Goal: Task Accomplishment & Management: Use online tool/utility

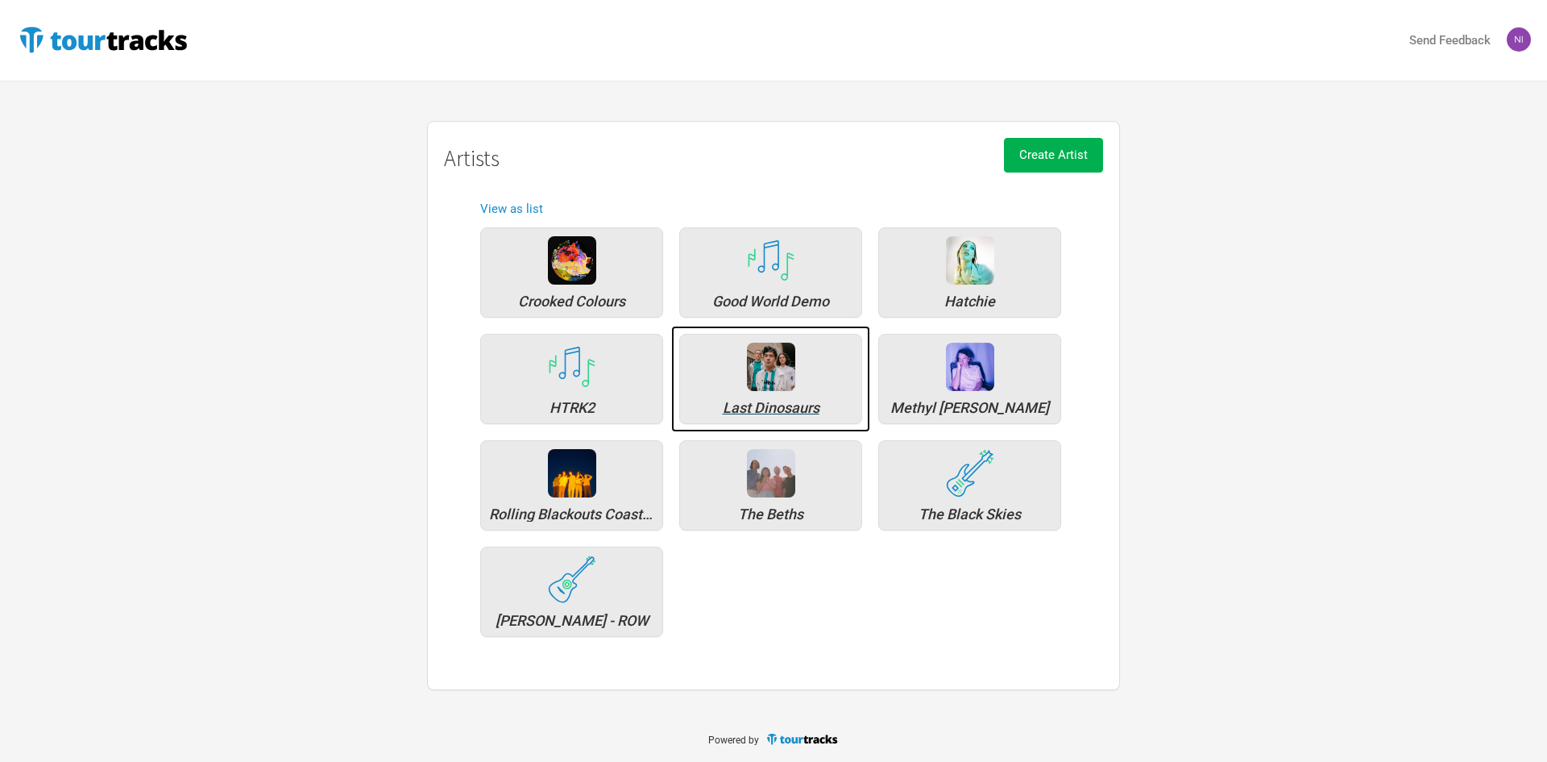
click at [775, 380] on img at bounding box center [771, 366] width 48 height 48
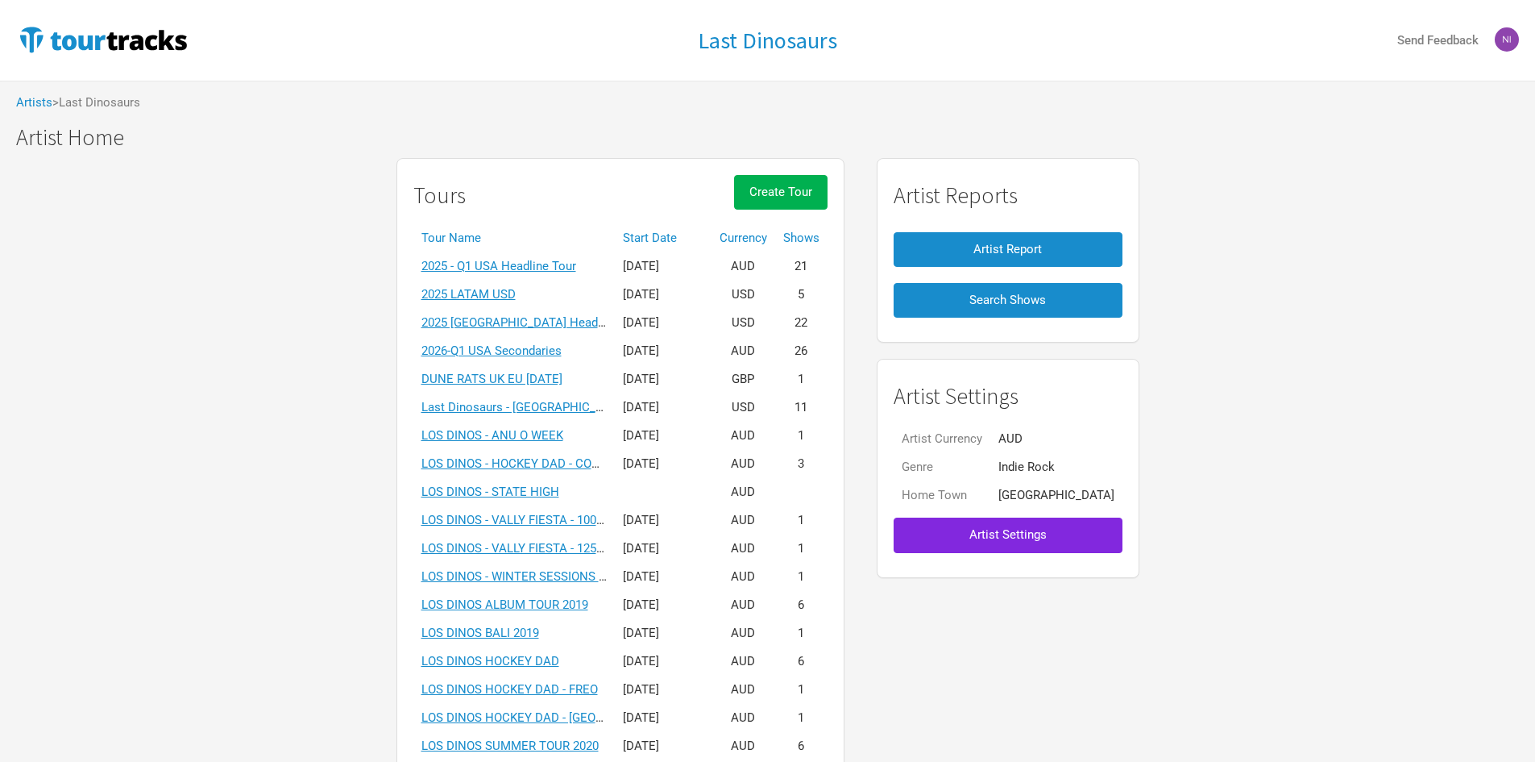
click at [542, 361] on td "2026-Q1 USA Secondaries" at bounding box center [513, 351] width 201 height 28
click at [546, 355] on link "2026-Q1 USA Secondaries" at bounding box center [491, 350] width 140 height 15
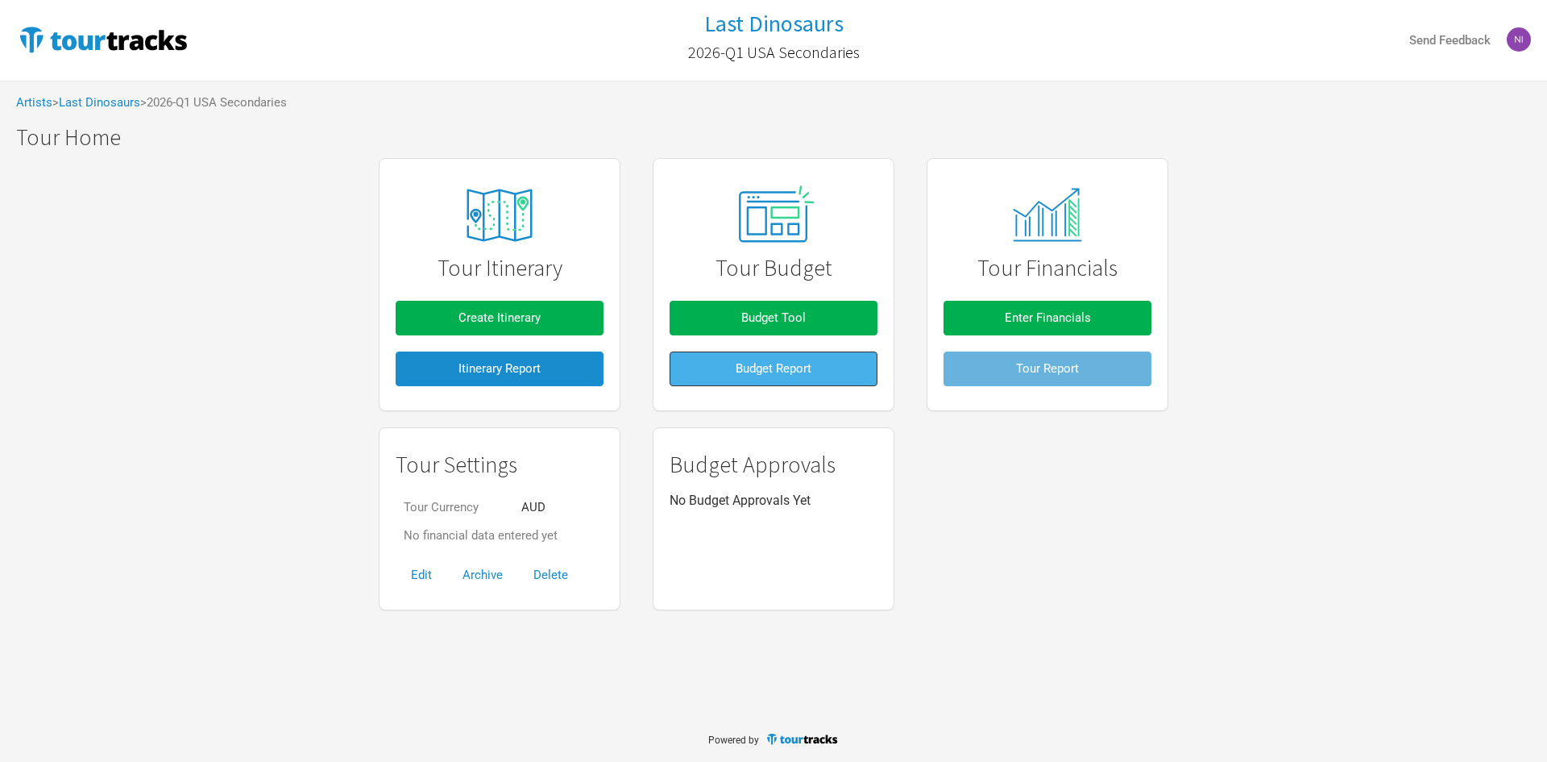
click at [821, 362] on button "Budget Report" at bounding box center [774, 368] width 208 height 35
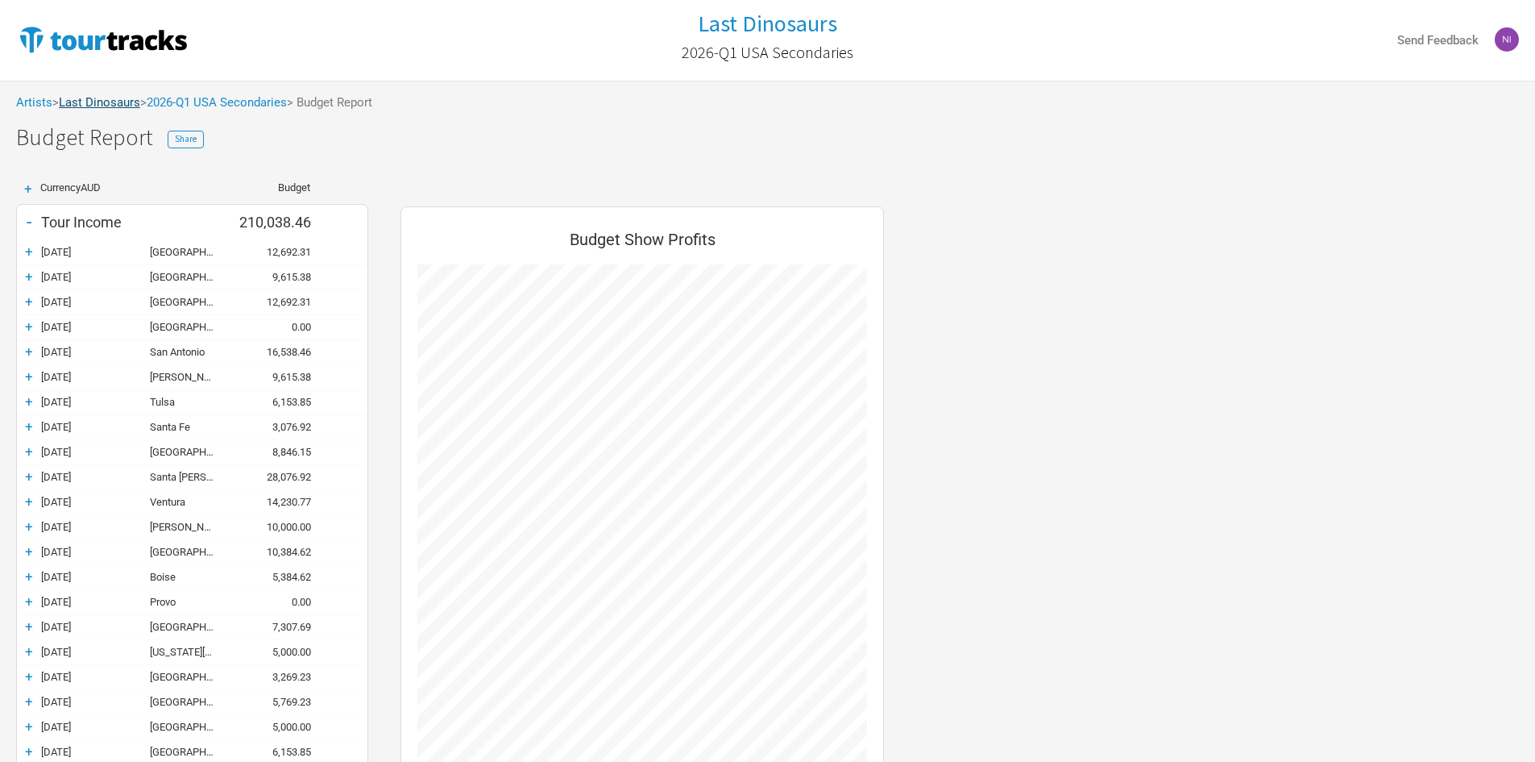
scroll to position [1096, 516]
click at [209, 109] on link "2026-Q1 USA Secondaries" at bounding box center [217, 102] width 140 height 15
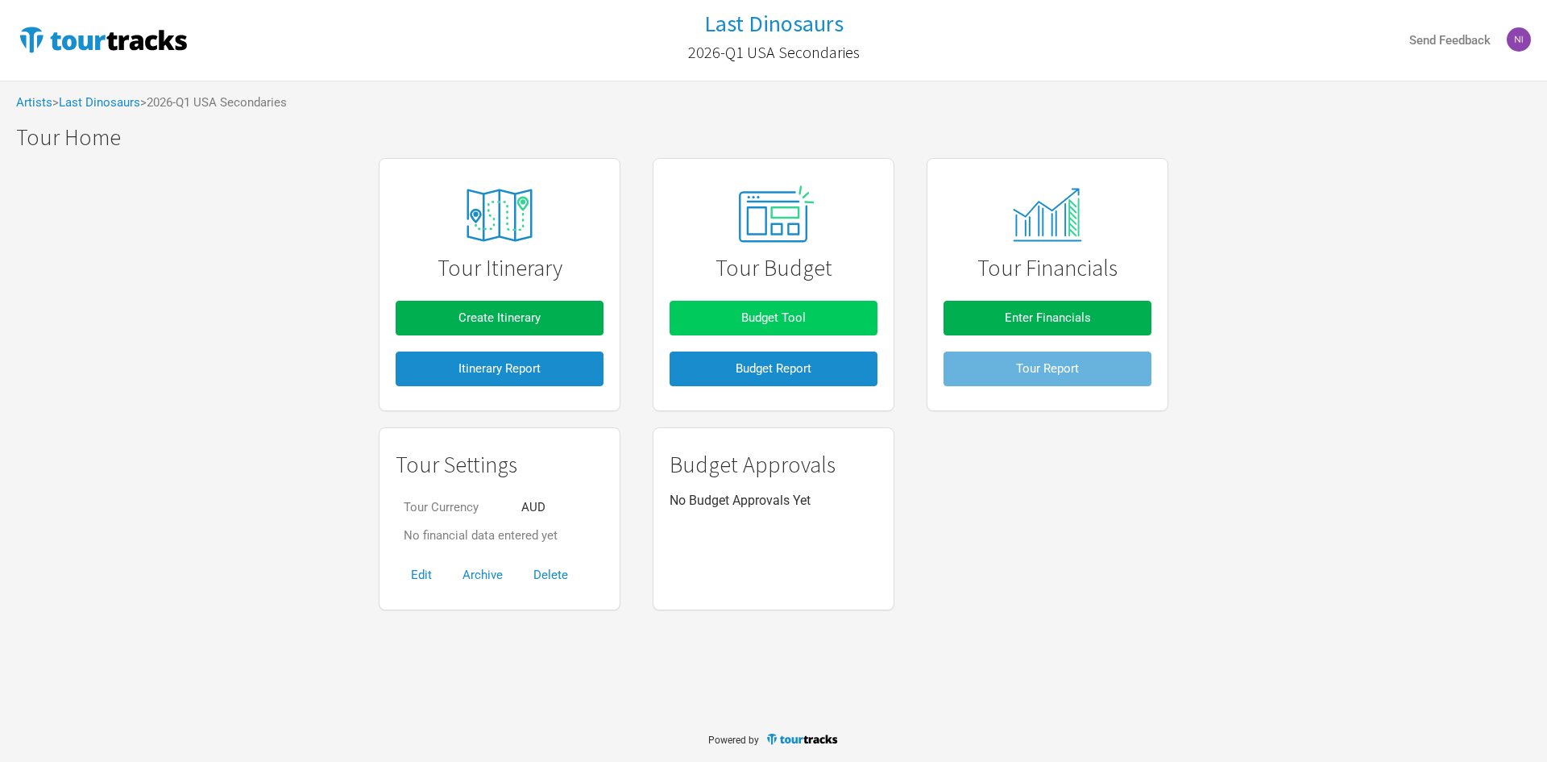
click at [828, 305] on button "Budget Tool" at bounding box center [774, 318] width 208 height 35
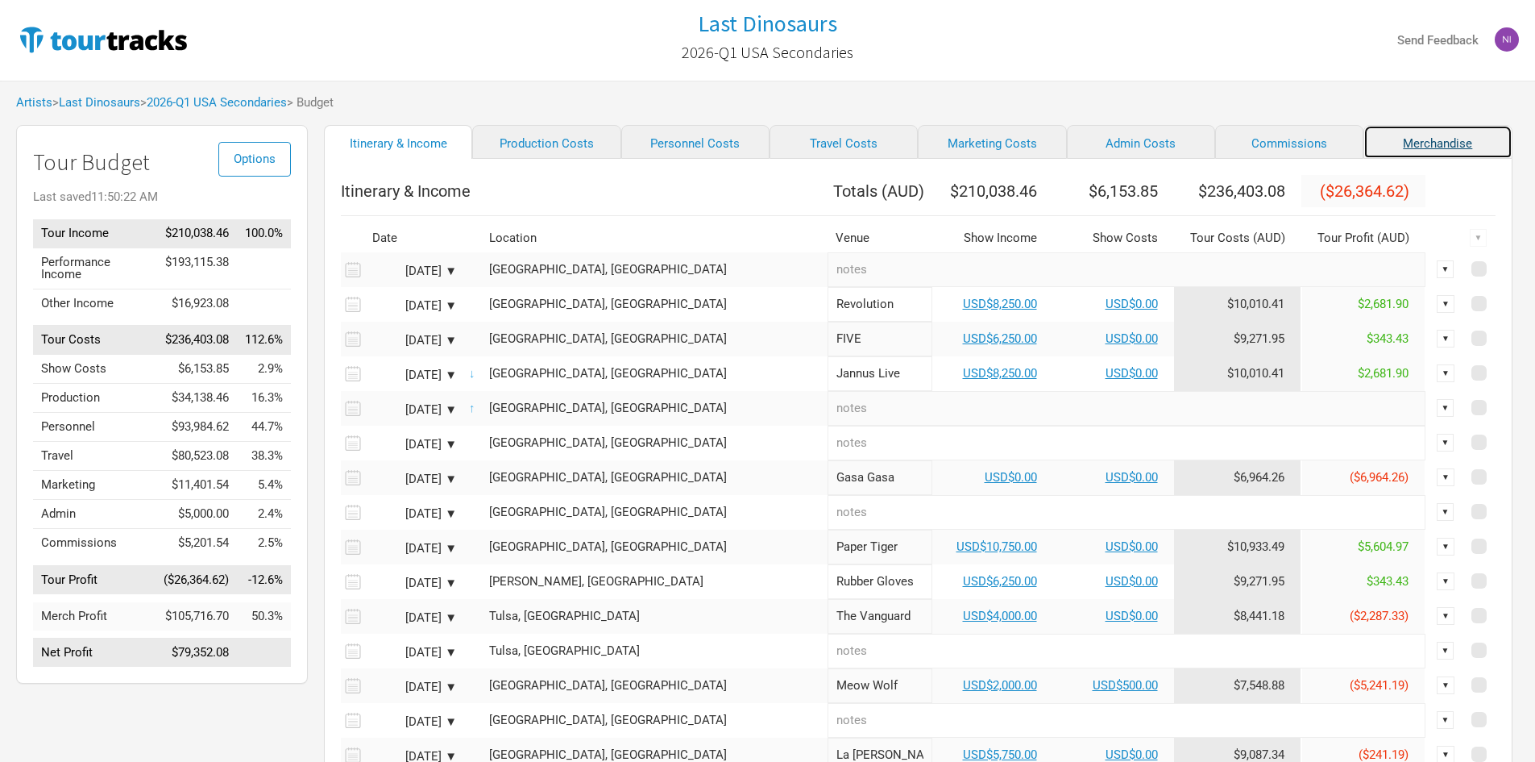
click at [1364, 159] on link "Merchandise" at bounding box center [1438, 142] width 148 height 34
select select "Total Days"
select select "USD"
select select "% of Gross Merch"
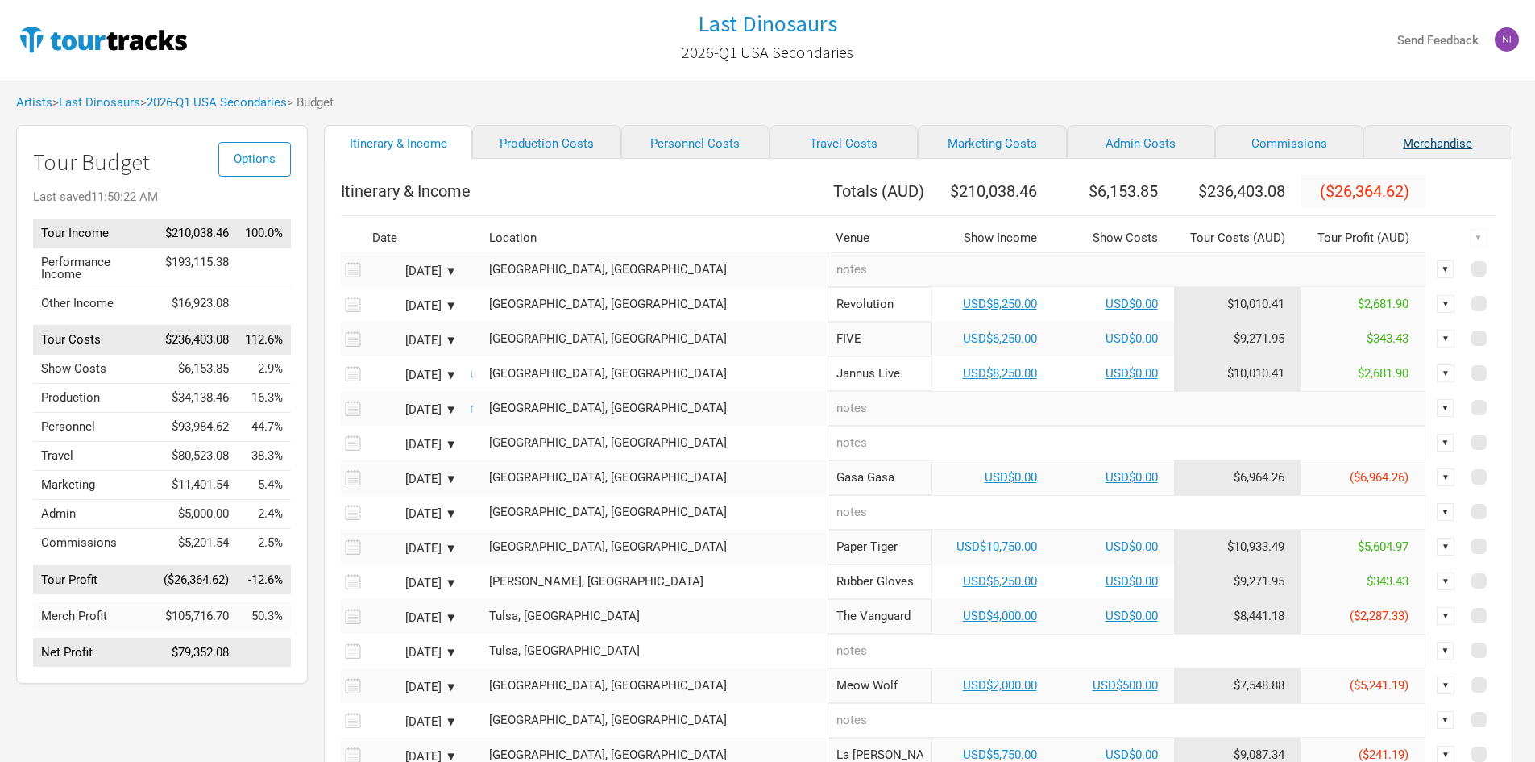
select select "USD"
select select "% of Gross Merch"
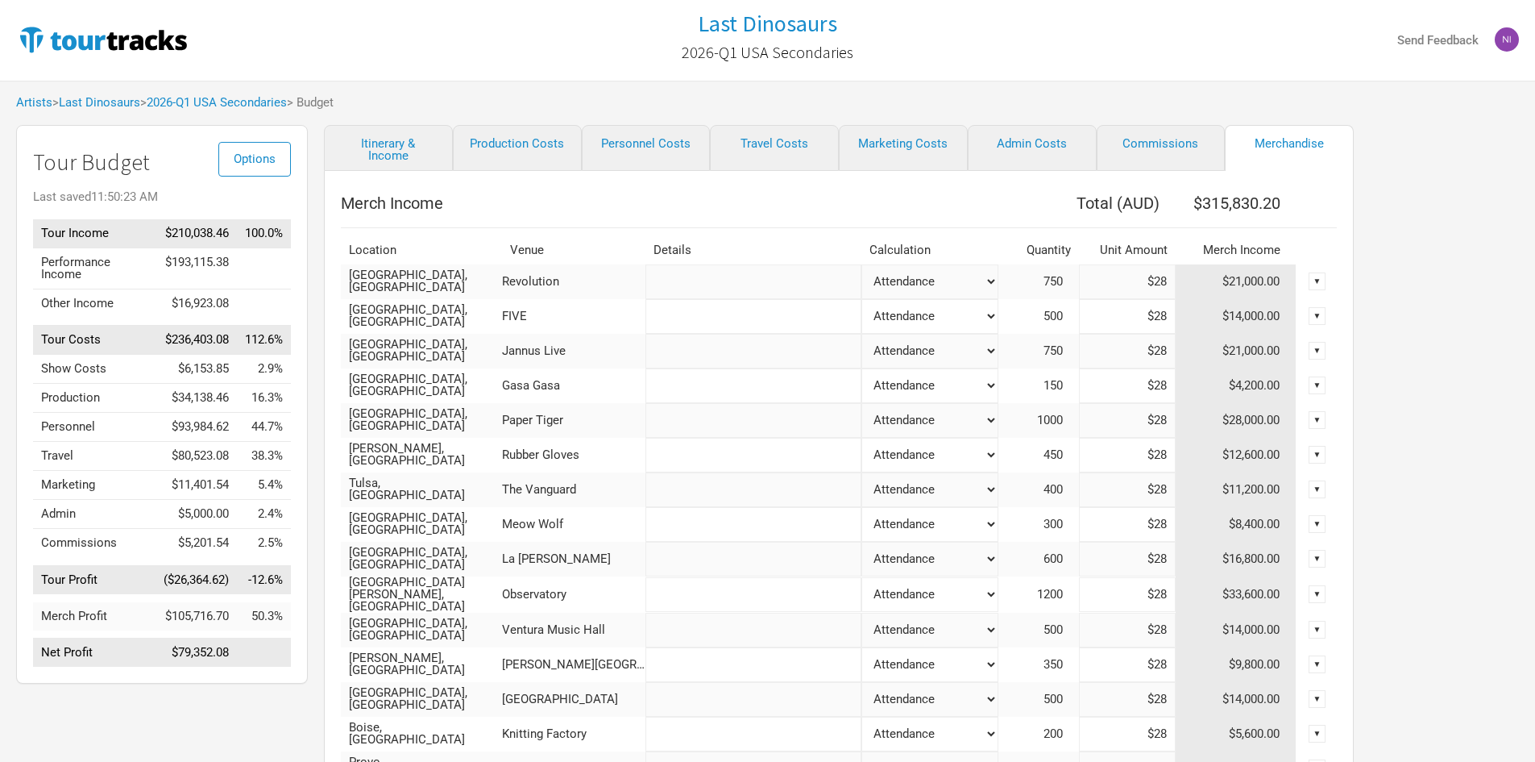
click at [977, 282] on select "Attendance Manual % of Performance Income" at bounding box center [929, 281] width 137 height 35
click at [515, 149] on link "Production Costs" at bounding box center [517, 148] width 129 height 46
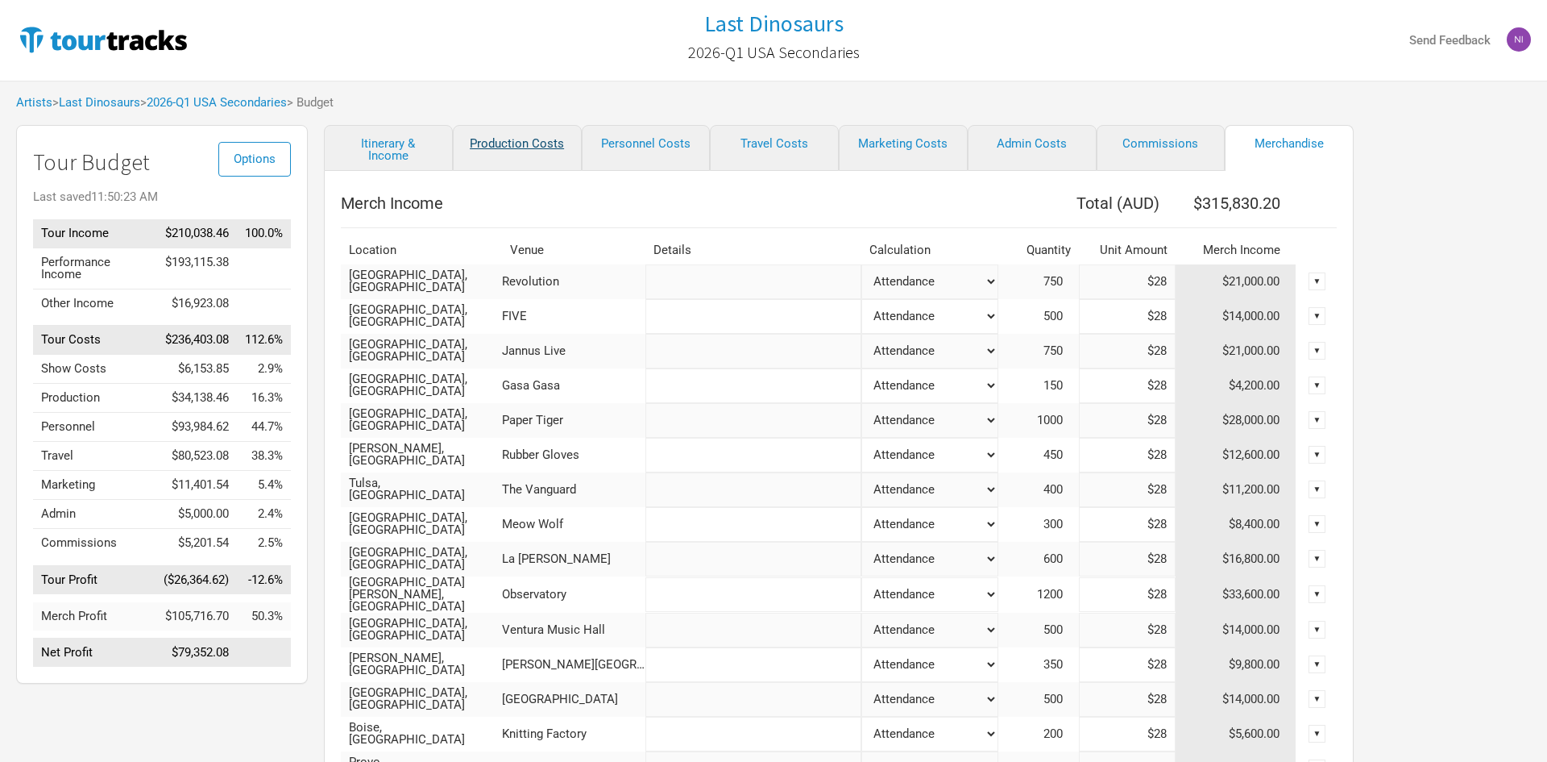
select select "USD"
select select "Shows"
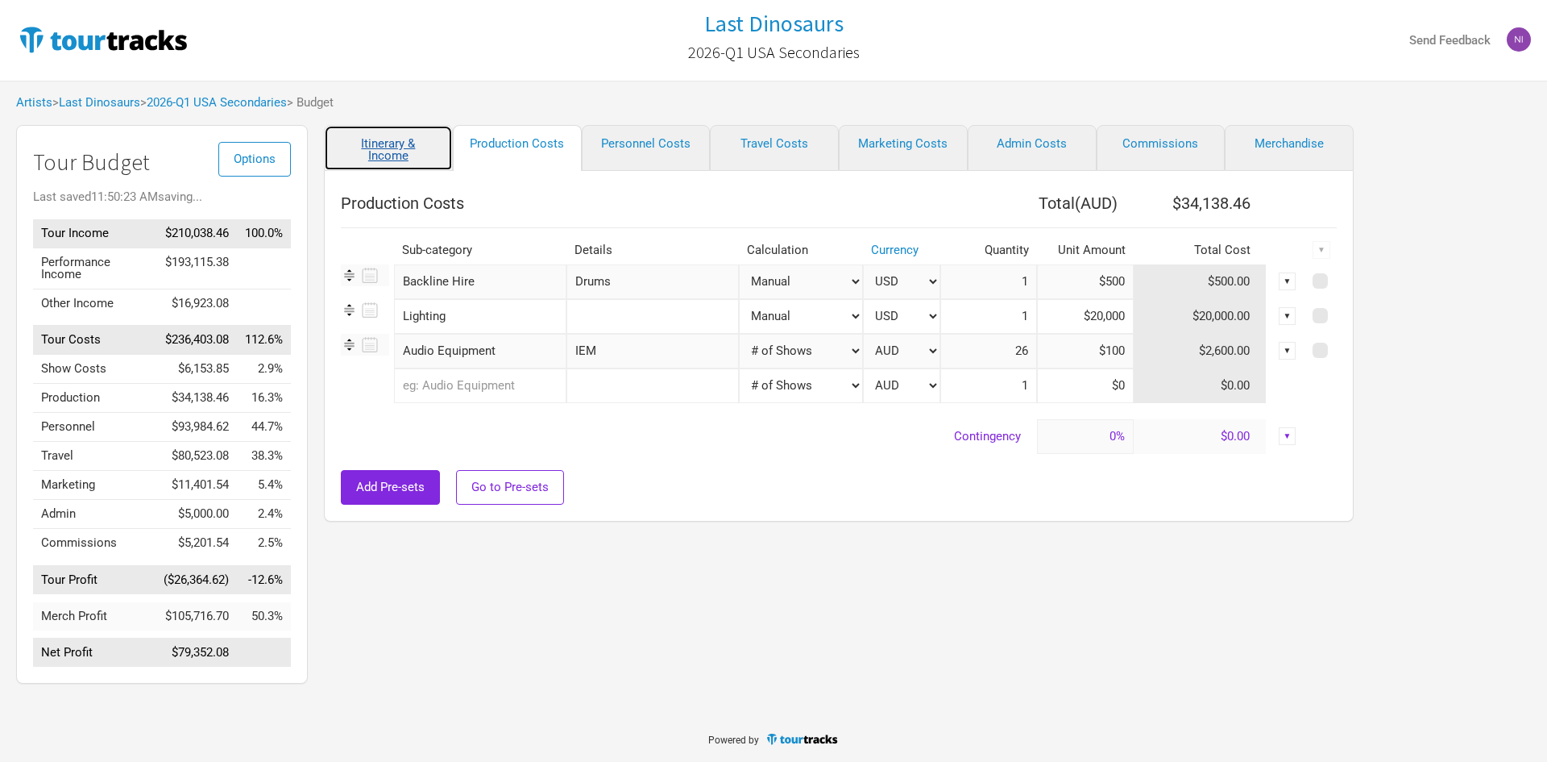
click at [389, 162] on link "Itinerary & Income" at bounding box center [388, 148] width 129 height 46
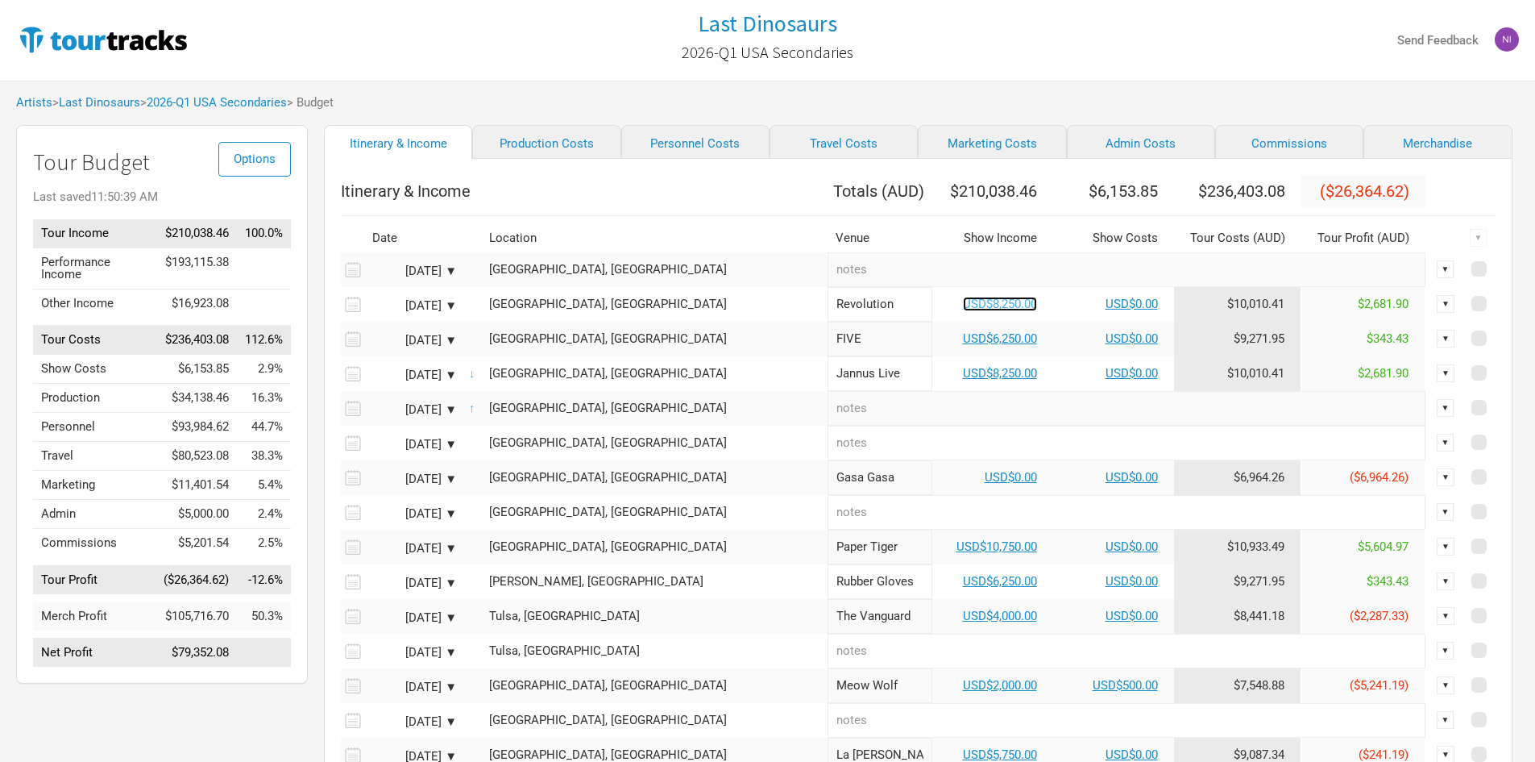
click at [963, 311] on link "USD$8,250.00" at bounding box center [1000, 304] width 74 height 15
select select "USD"
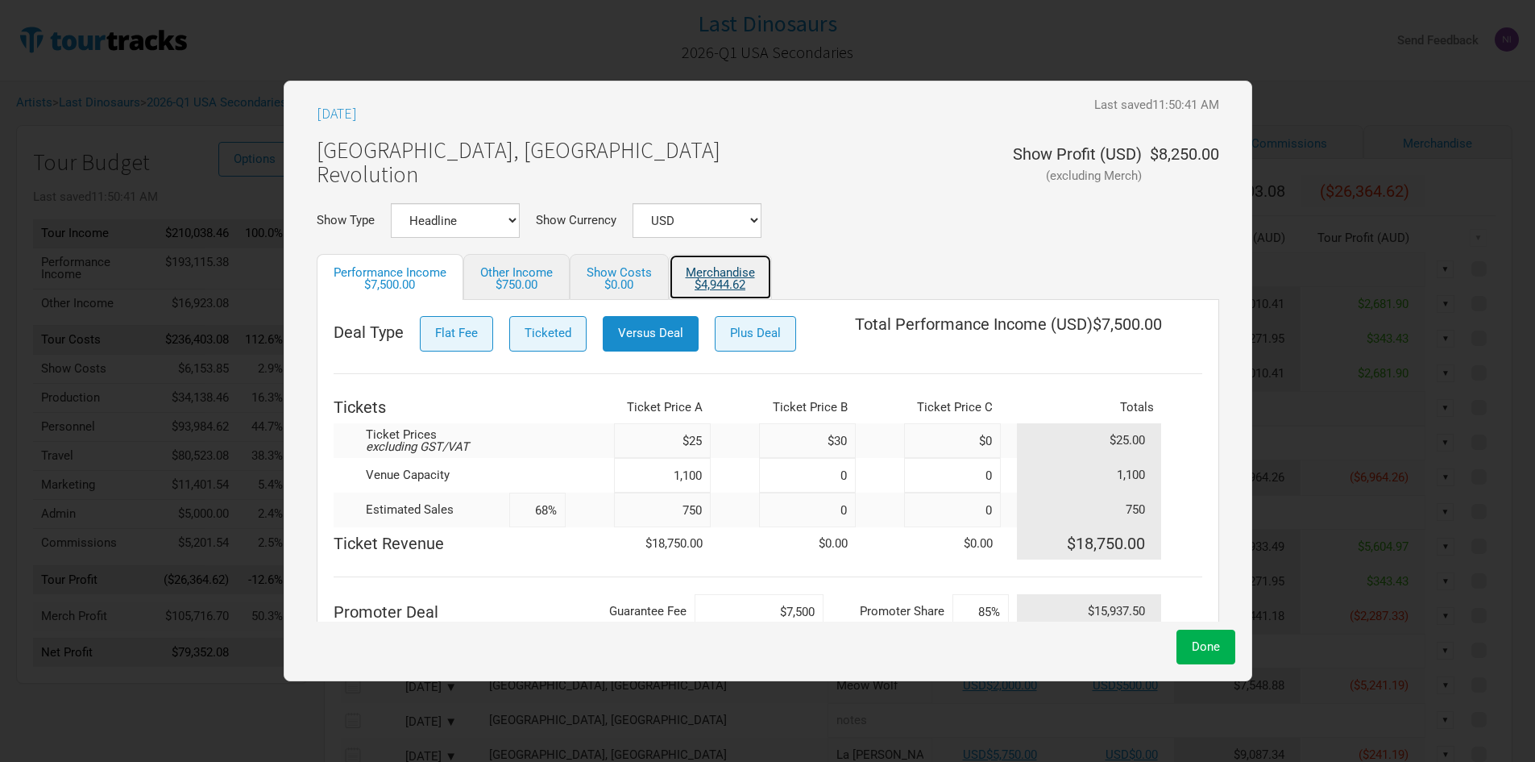
click at [702, 288] on div "$4,944.62" at bounding box center [720, 285] width 69 height 12
select select "USD"
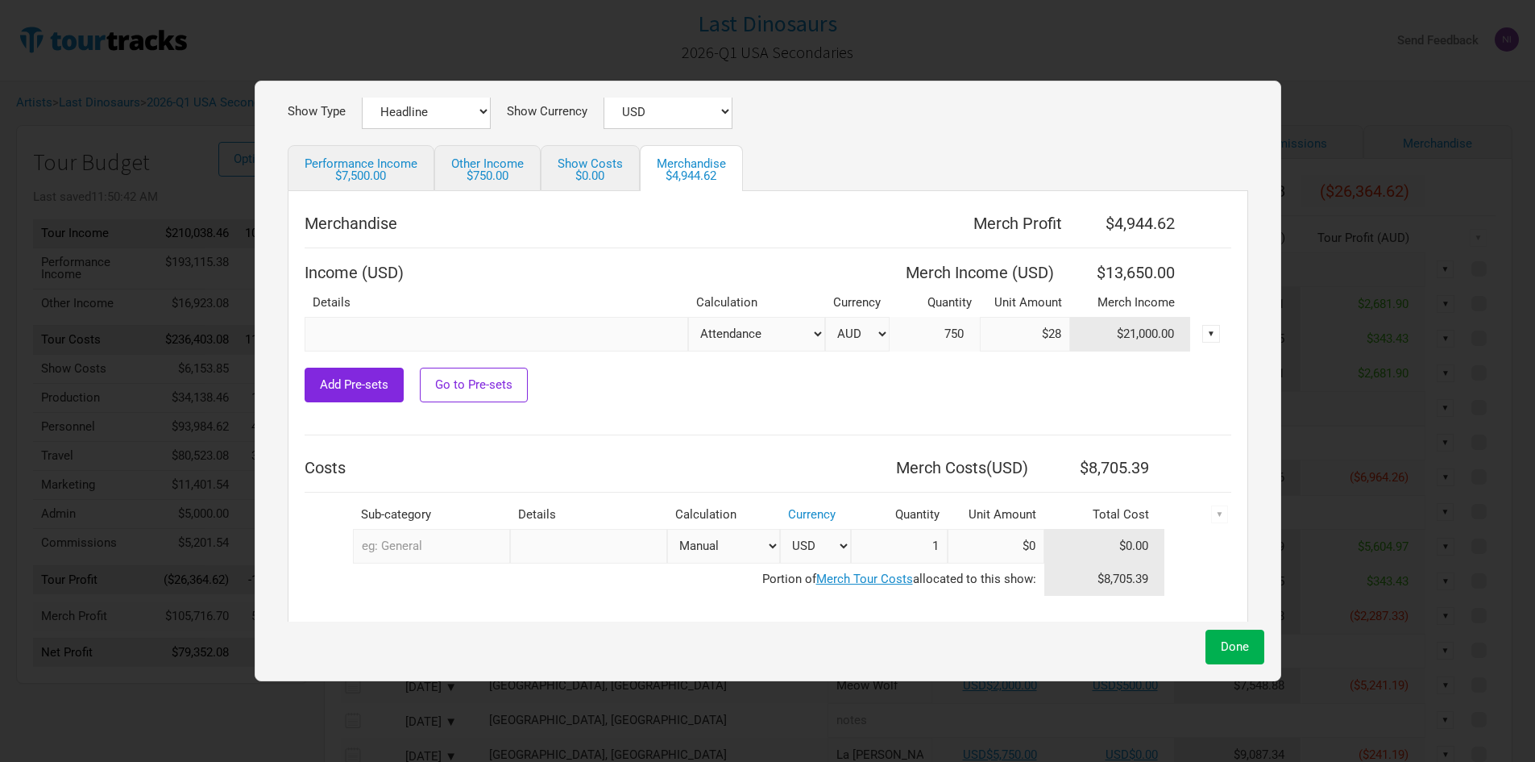
scroll to position [124, 0]
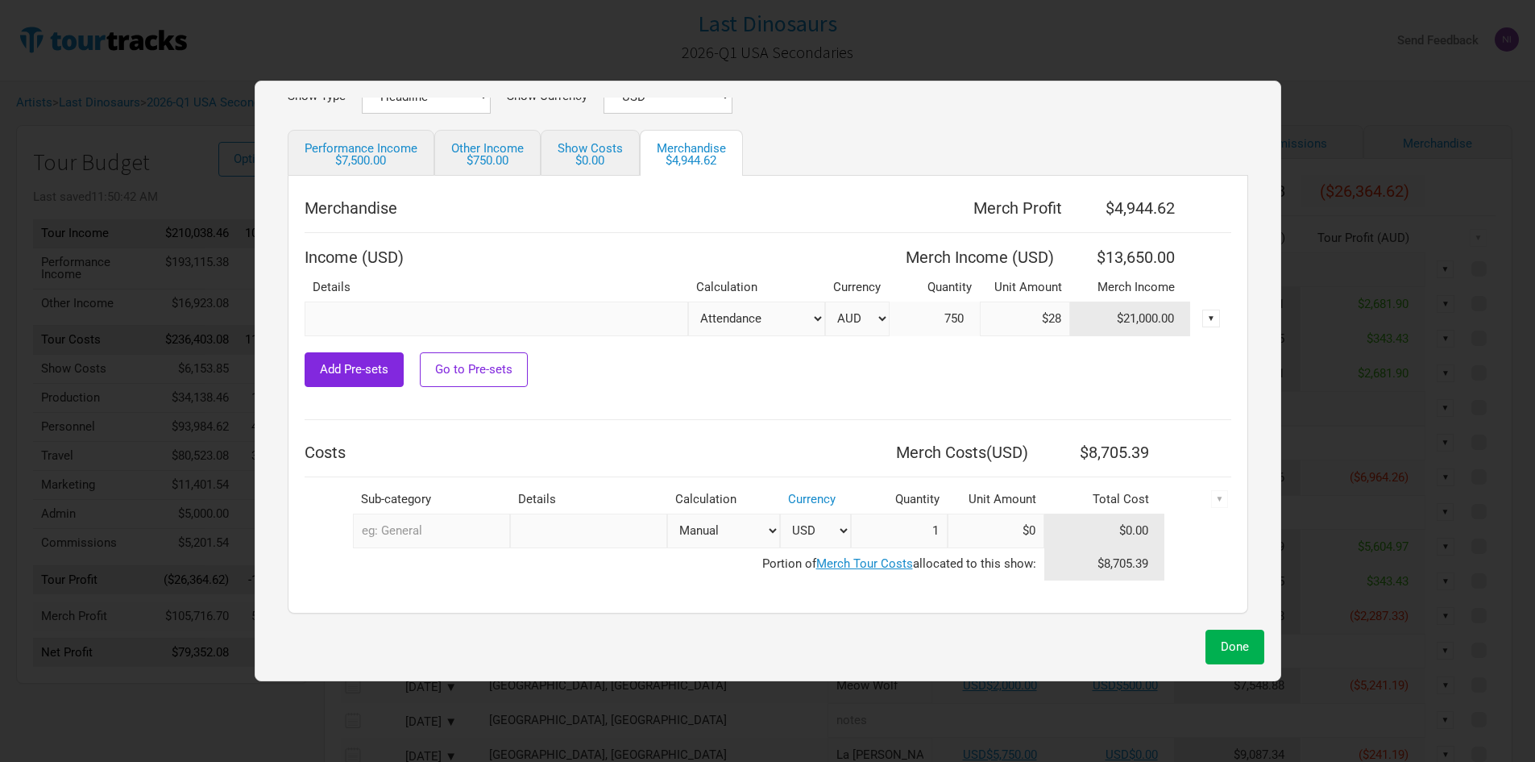
click at [841, 323] on select "AUD USD New ..." at bounding box center [857, 318] width 64 height 35
click at [825, 301] on select "AUD USD New ..." at bounding box center [857, 318] width 64 height 35
click at [846, 322] on select "AUD USD New ..." at bounding box center [857, 318] width 64 height 35
select select "AUD"
click at [825, 301] on select "AUD USD New ..." at bounding box center [857, 318] width 64 height 35
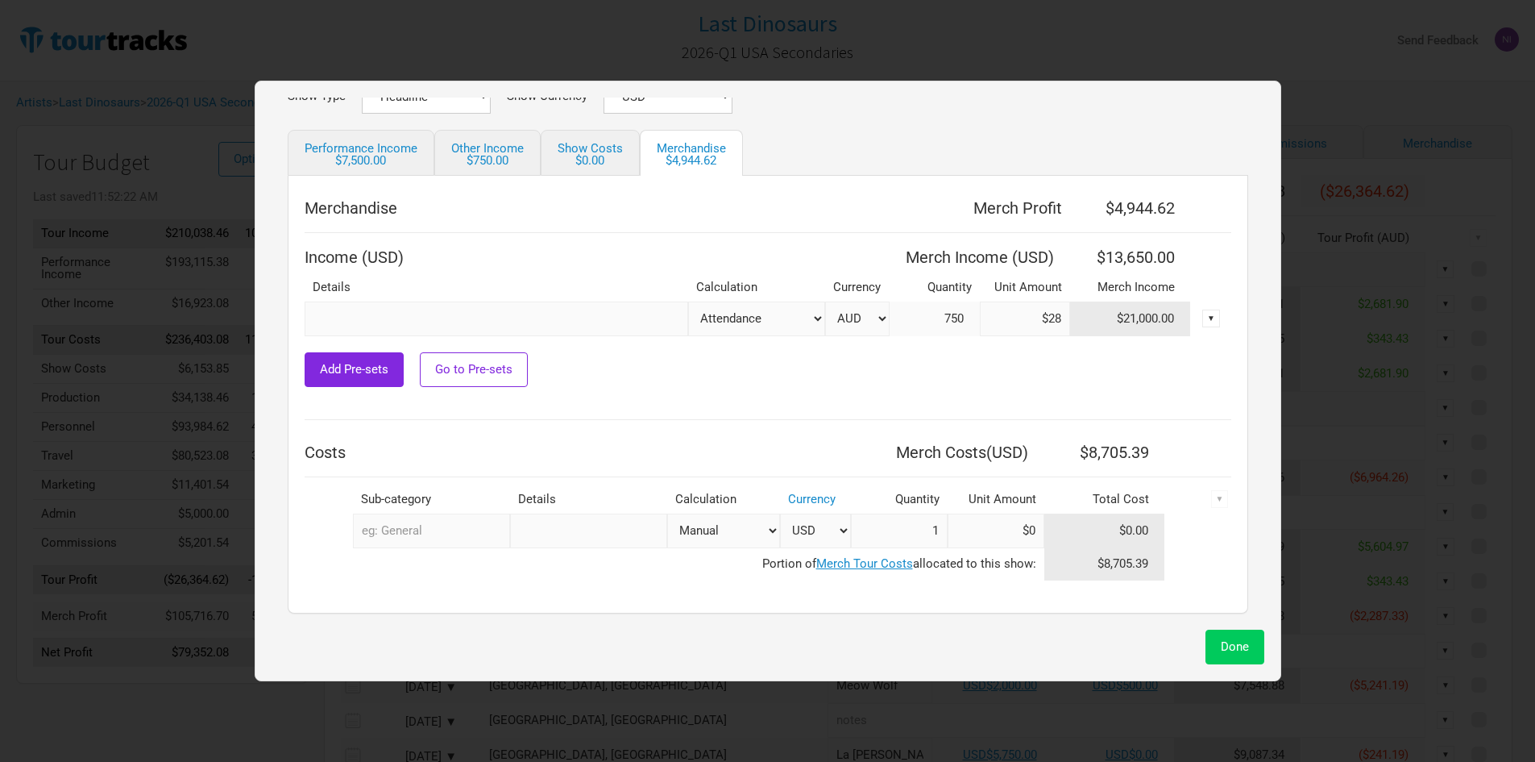
click at [1241, 633] on button "Done" at bounding box center [1235, 646] width 59 height 35
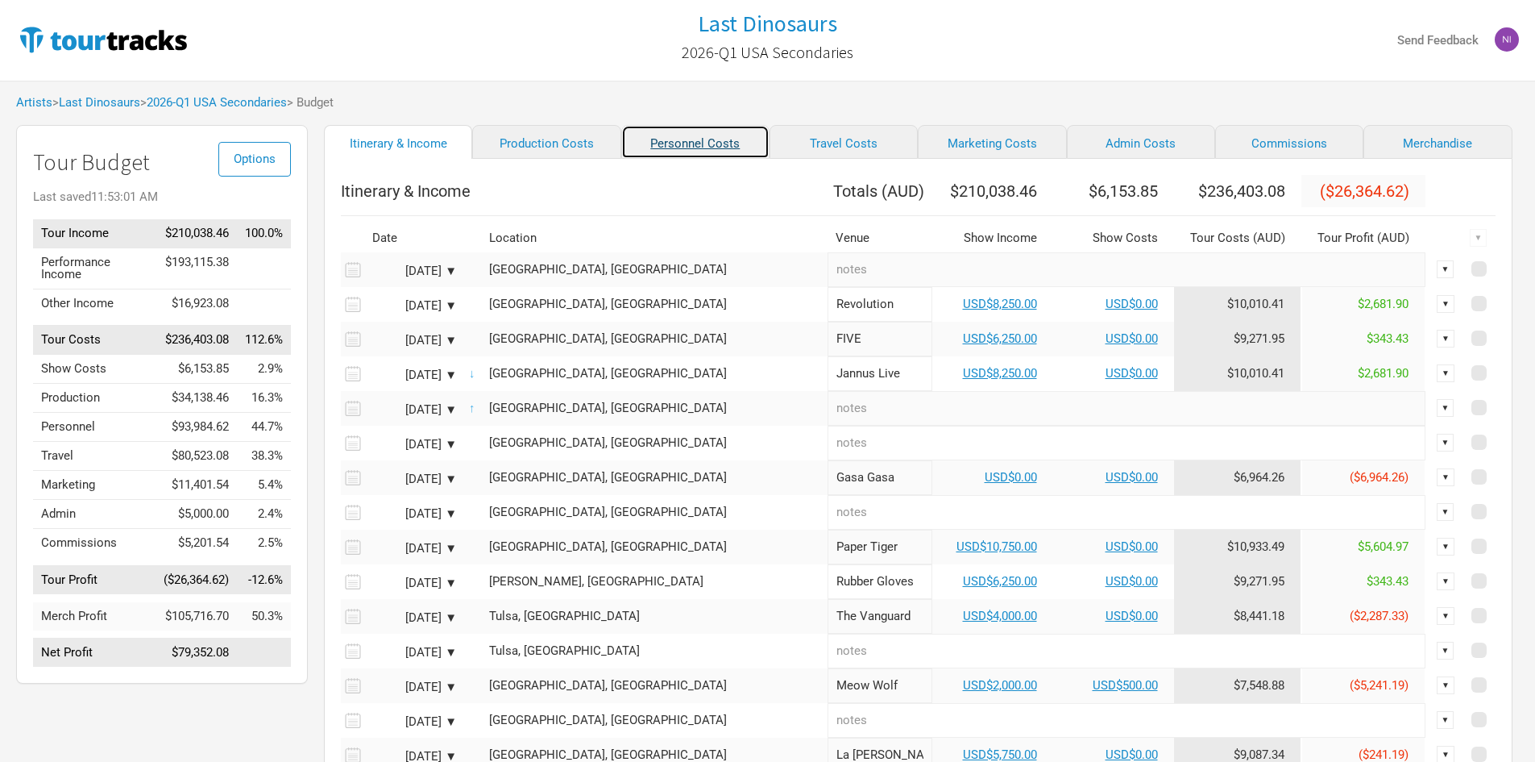
click at [628, 141] on link "Personnel Costs" at bounding box center [695, 142] width 148 height 34
select select "USD"
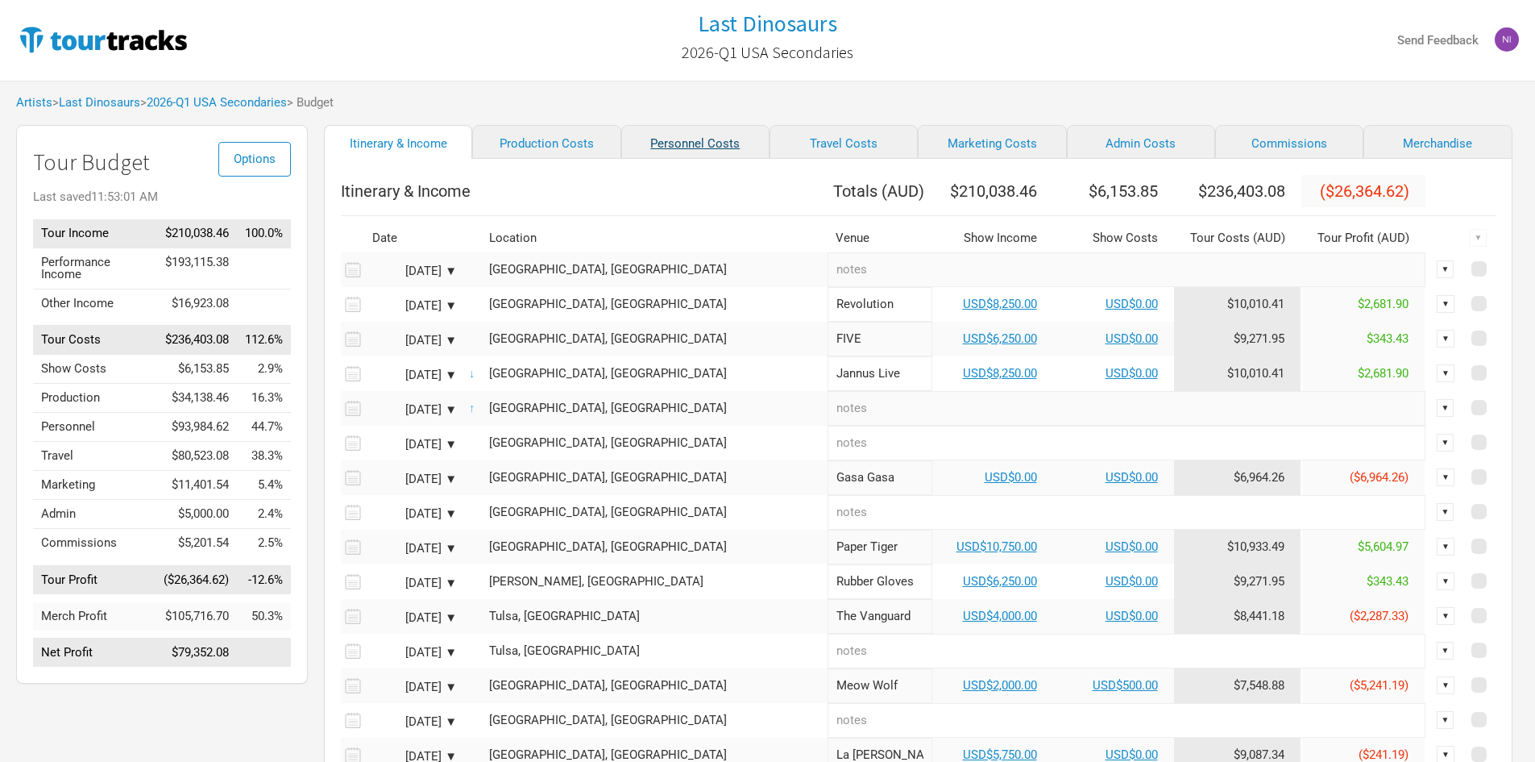
select select "USD"
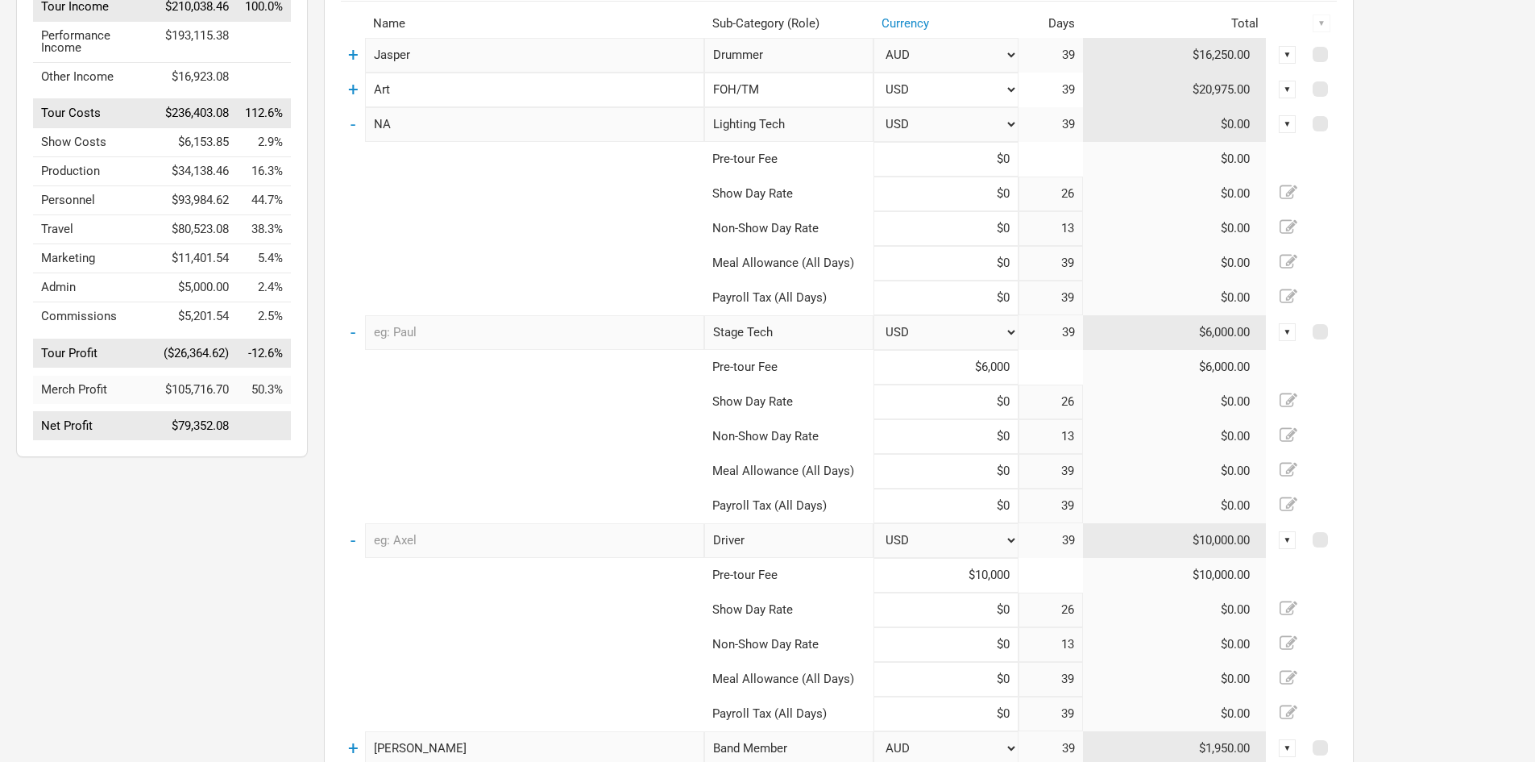
scroll to position [484, 0]
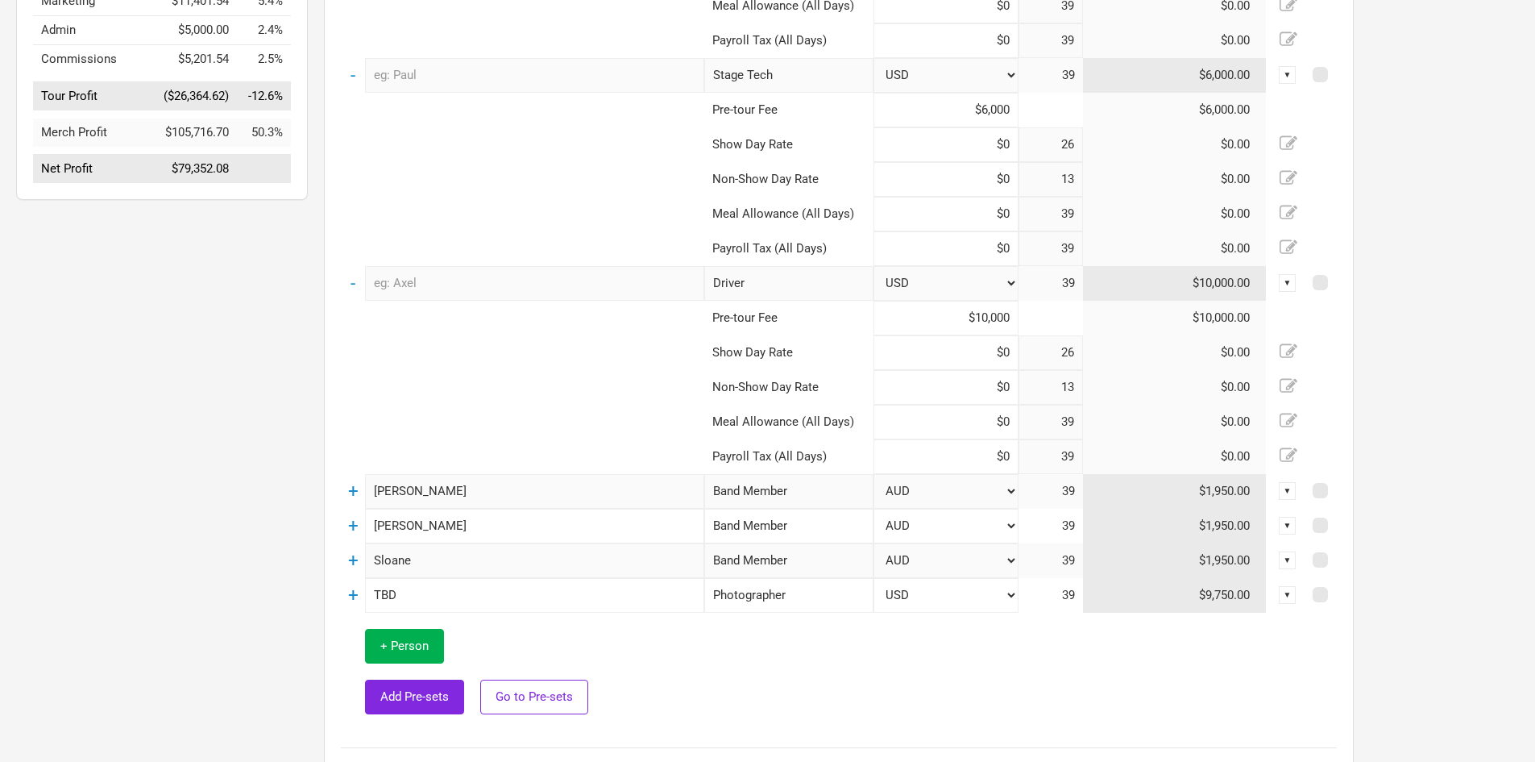
click at [949, 497] on select "AUD USD New ..." at bounding box center [946, 491] width 145 height 35
select select "USD"
click at [874, 474] on select "AUD USD New ..." at bounding box center [946, 491] width 145 height 35
click at [943, 525] on select "AUD USD New ..." at bounding box center [946, 525] width 145 height 35
select select "USD"
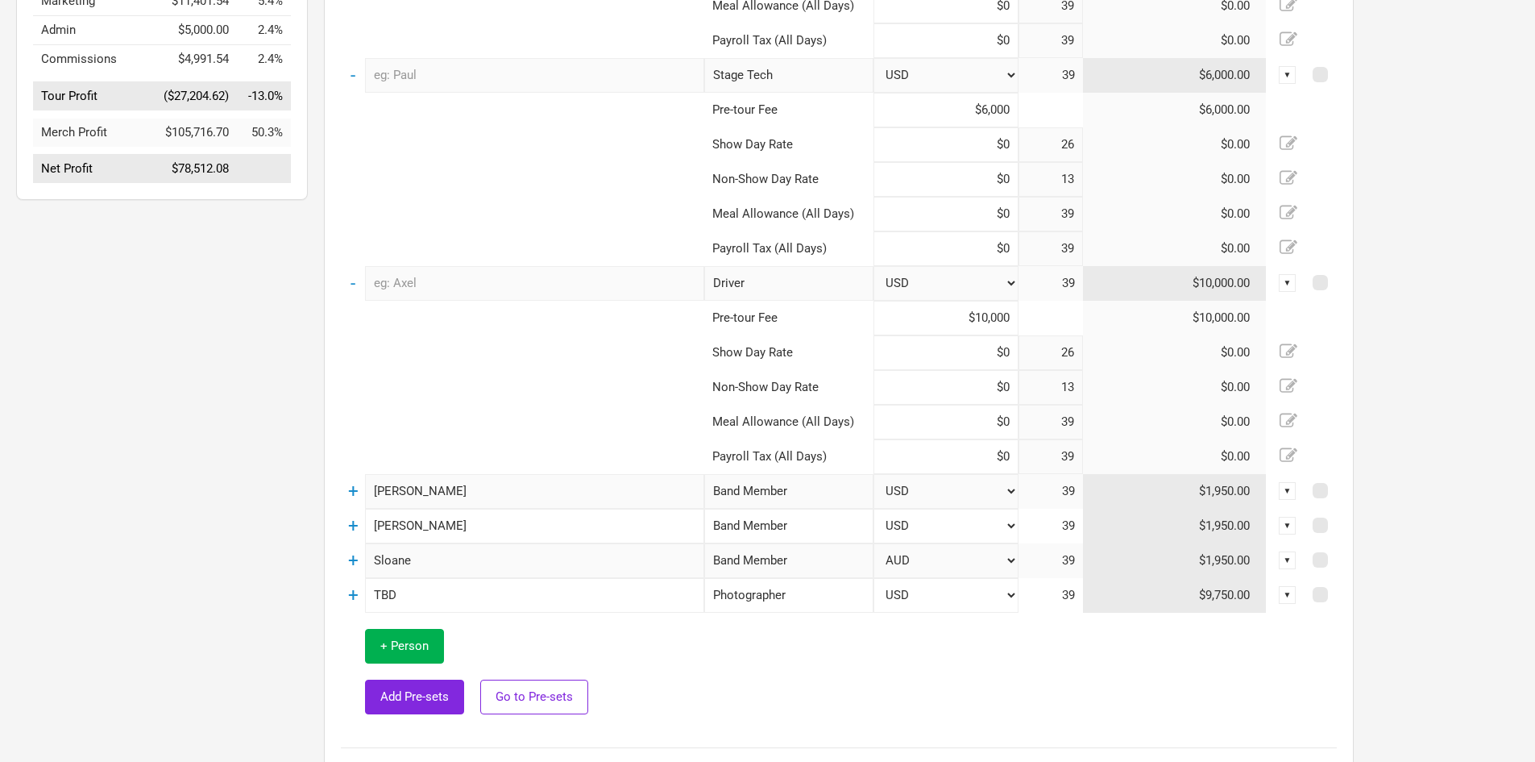
click at [874, 508] on select "AUD USD New ..." at bounding box center [946, 525] width 145 height 35
click at [929, 548] on select "AUD USD New ..." at bounding box center [946, 560] width 145 height 35
select select "USD"
click at [874, 543] on select "AUD USD New ..." at bounding box center [946, 560] width 145 height 35
click at [926, 656] on td at bounding box center [1020, 671] width 633 height 118
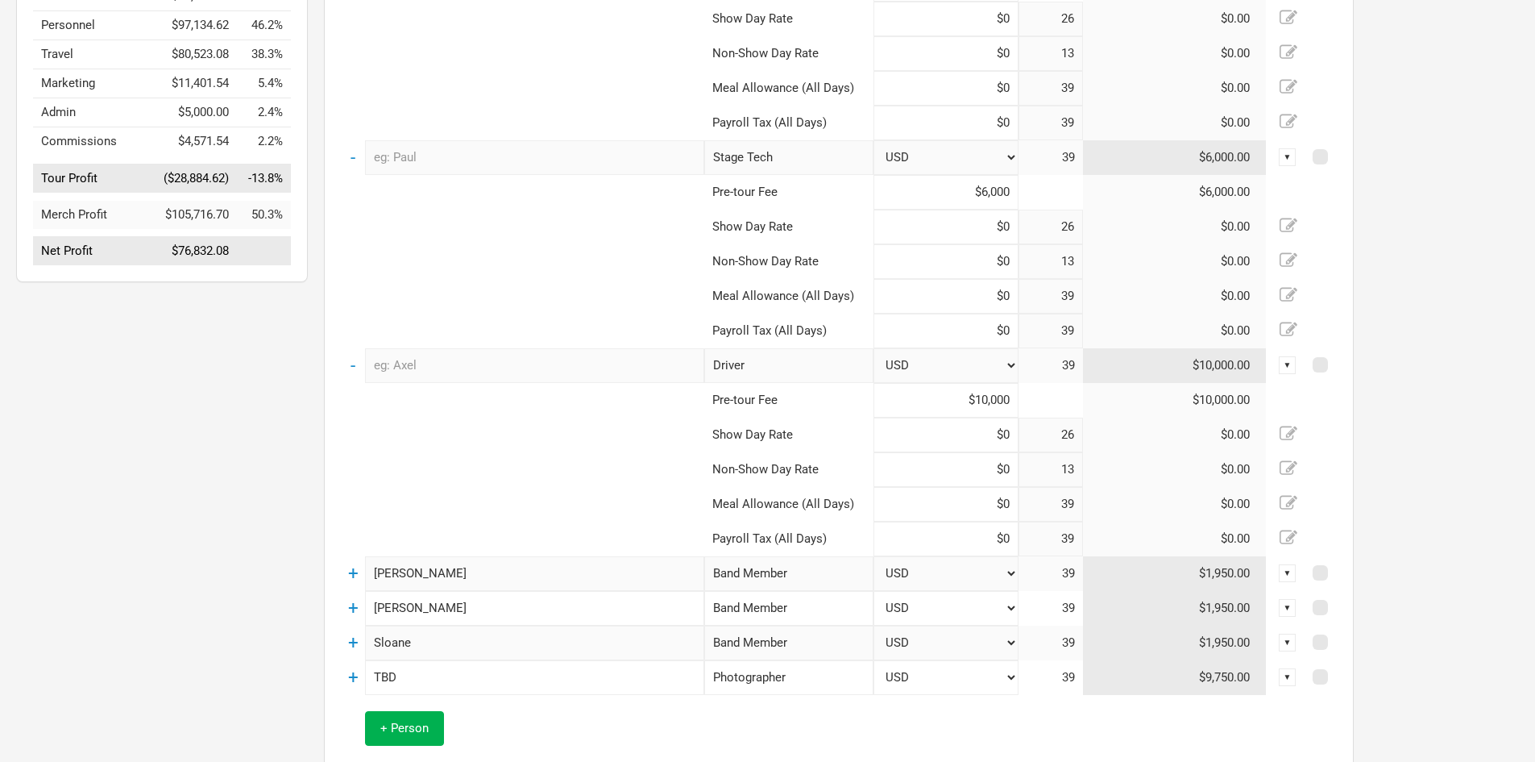
scroll to position [403, 0]
click at [351, 562] on link "+" at bounding box center [353, 571] width 10 height 21
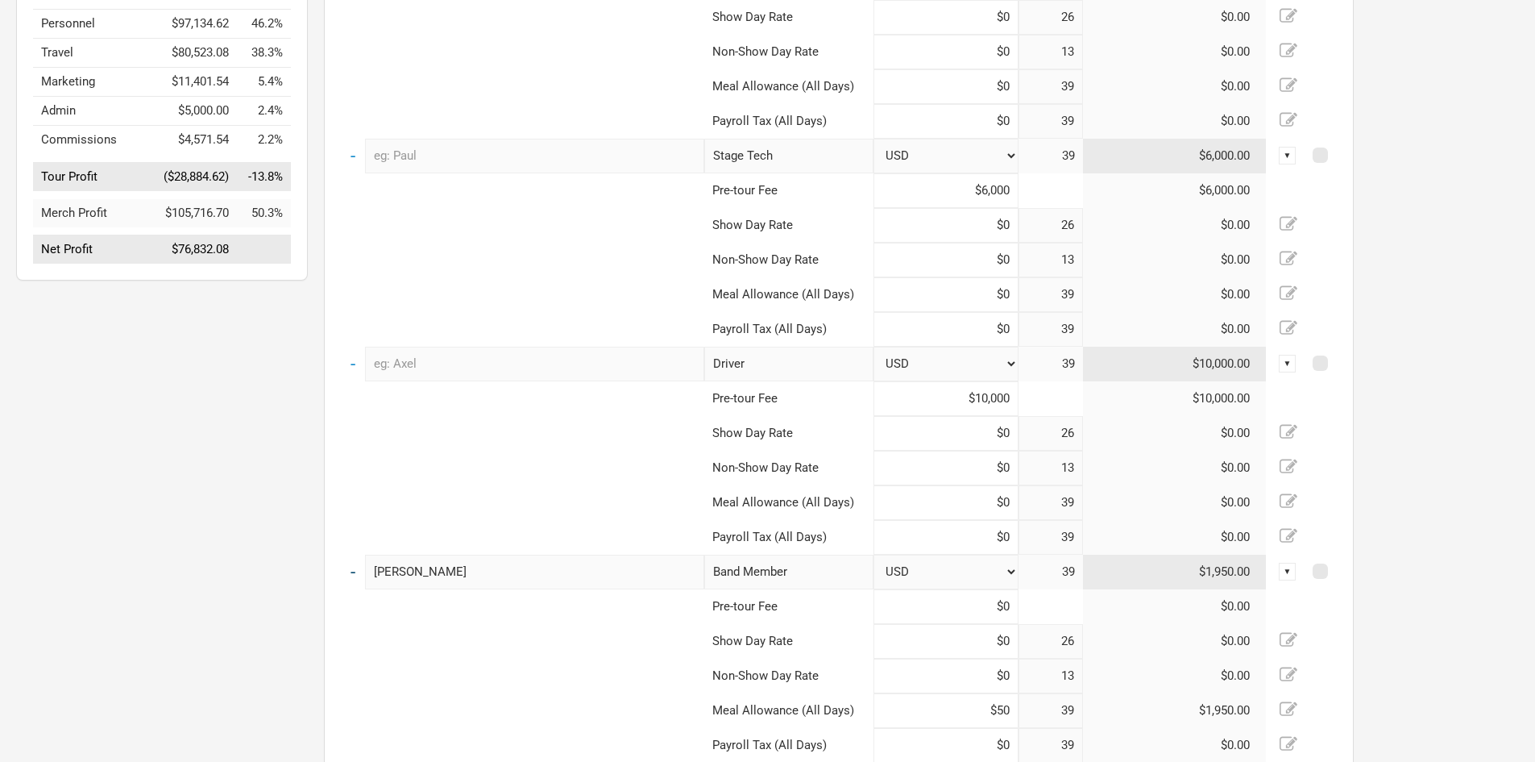
click at [351, 567] on link "-" at bounding box center [353, 571] width 5 height 21
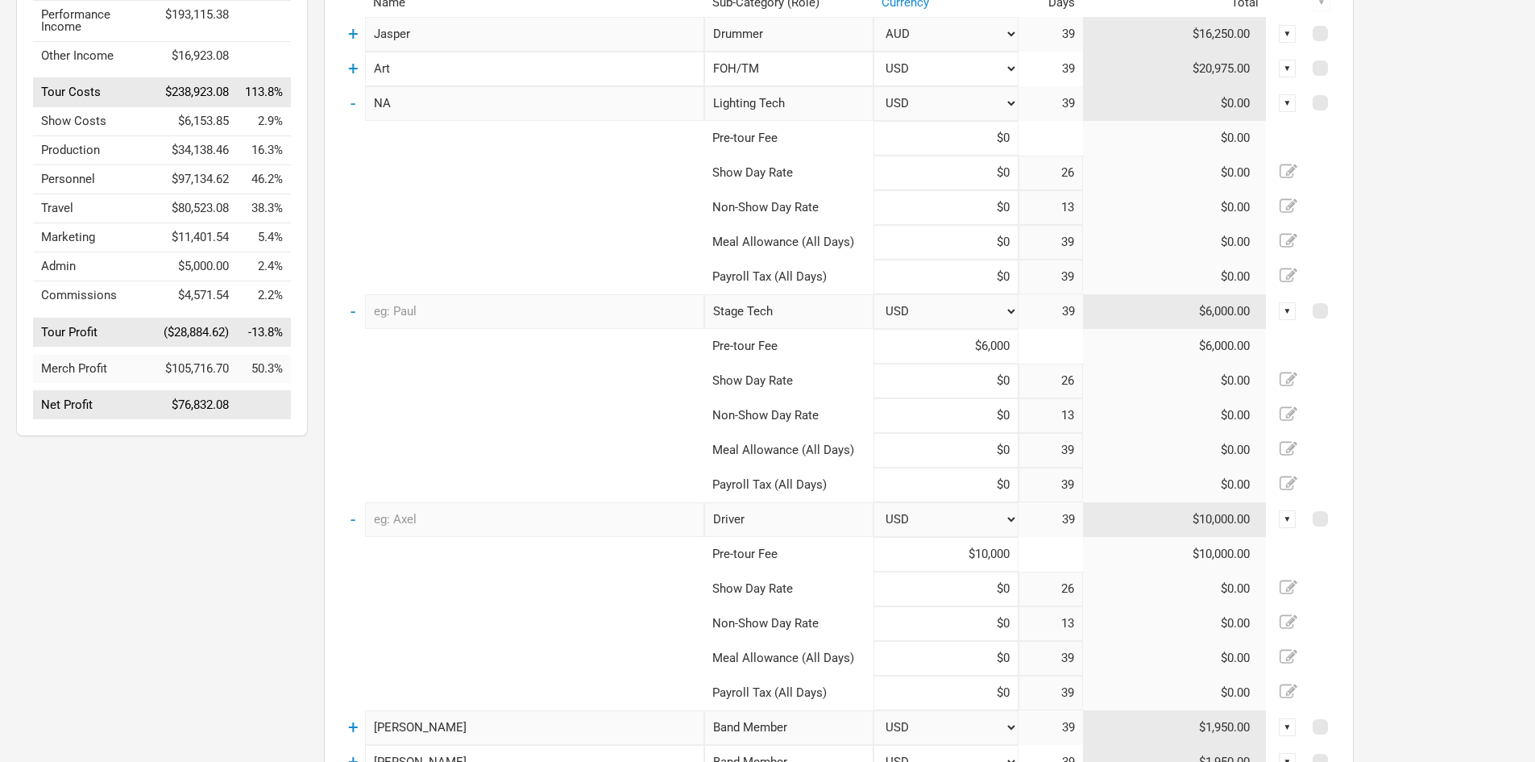
scroll to position [161, 0]
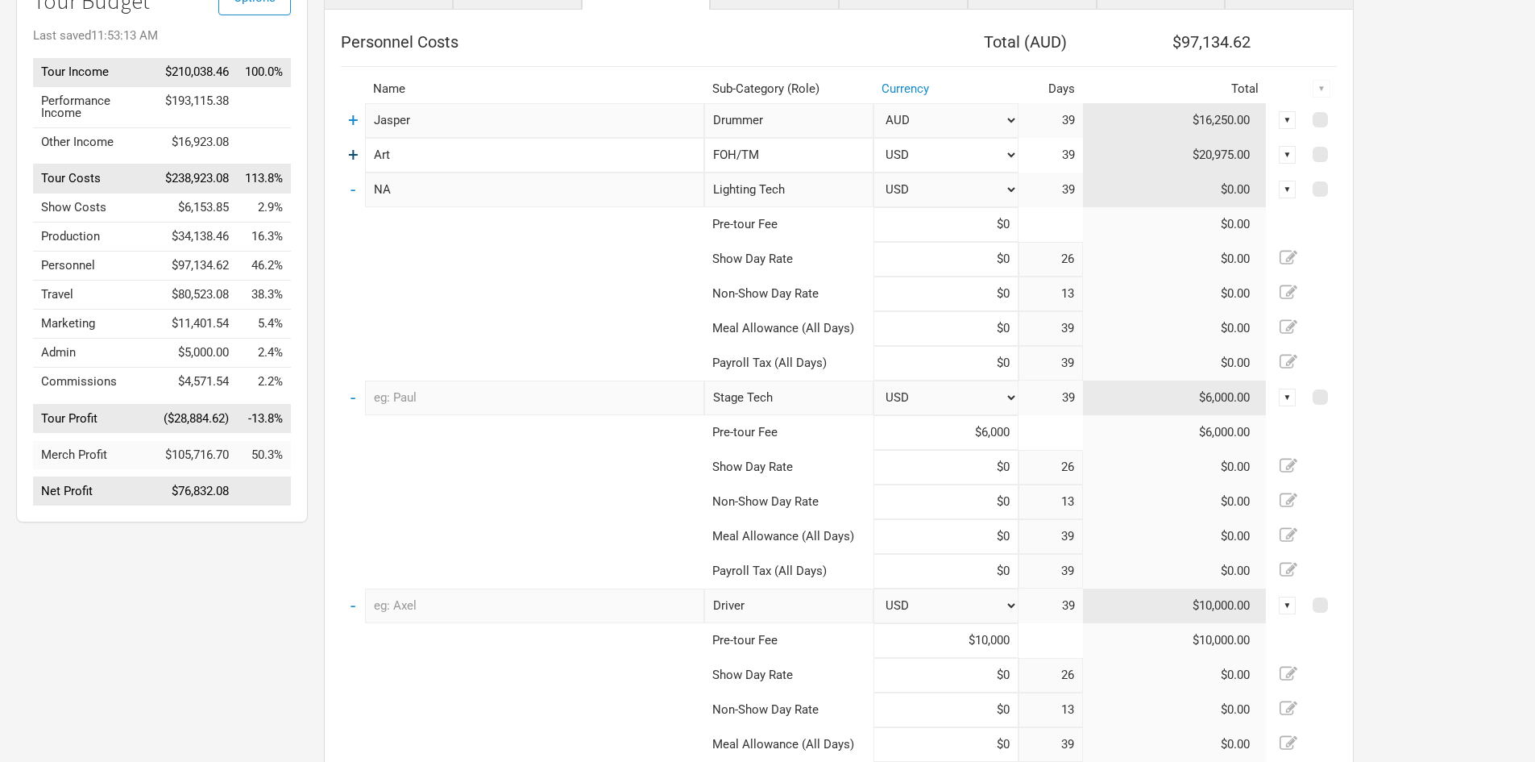
click at [350, 161] on link "+" at bounding box center [353, 154] width 10 height 21
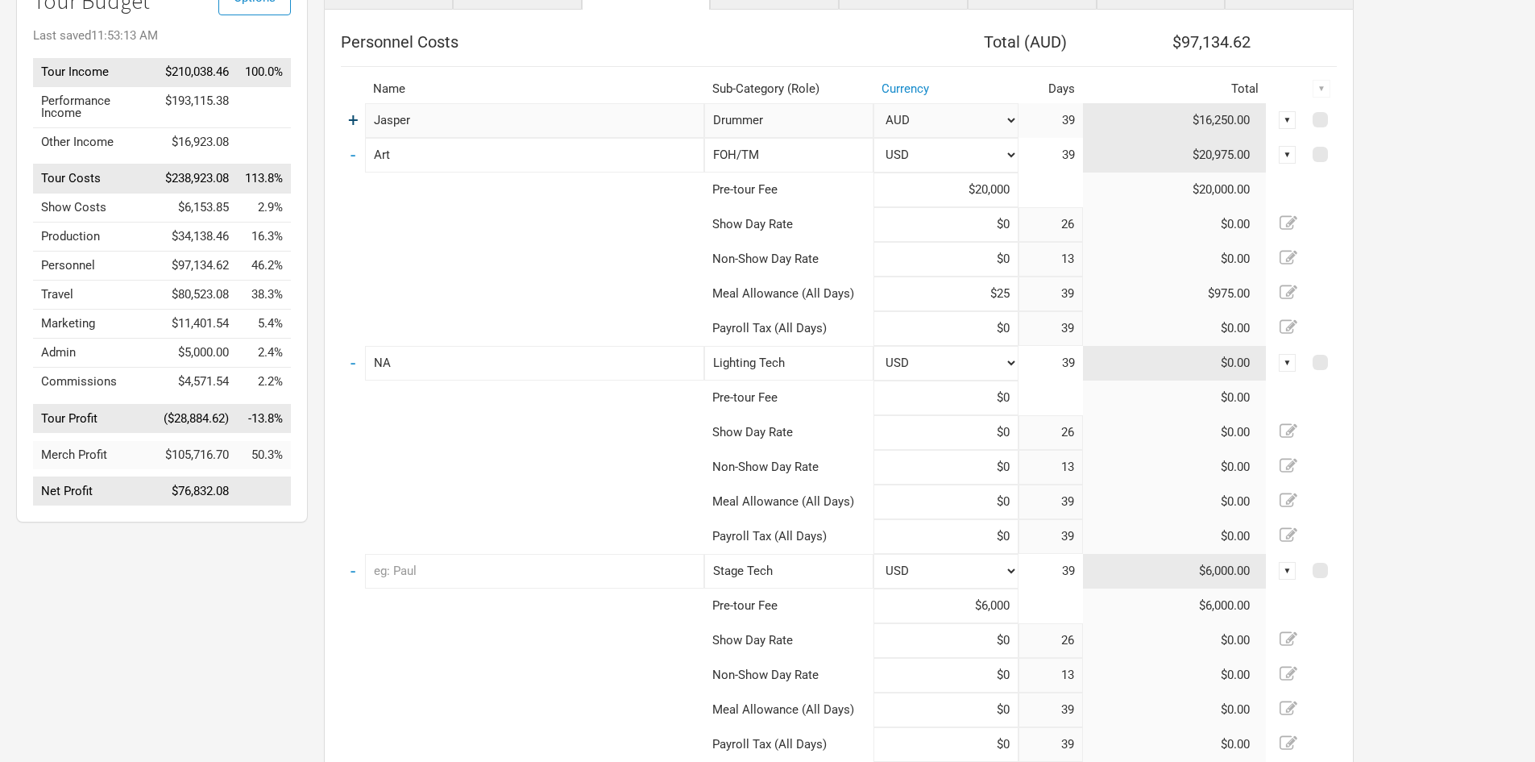
click at [356, 127] on link "+" at bounding box center [353, 120] width 10 height 21
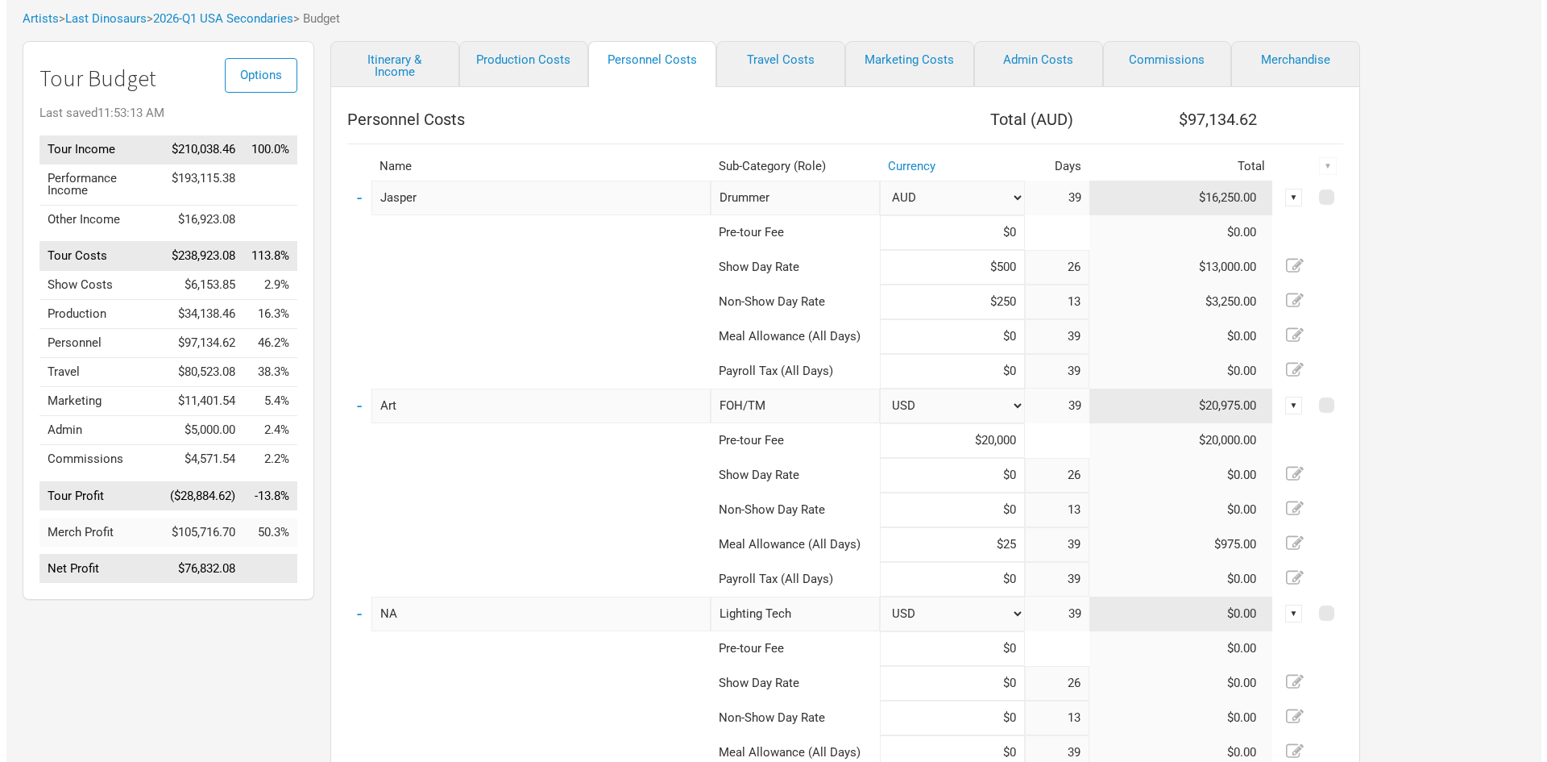
scroll to position [0, 0]
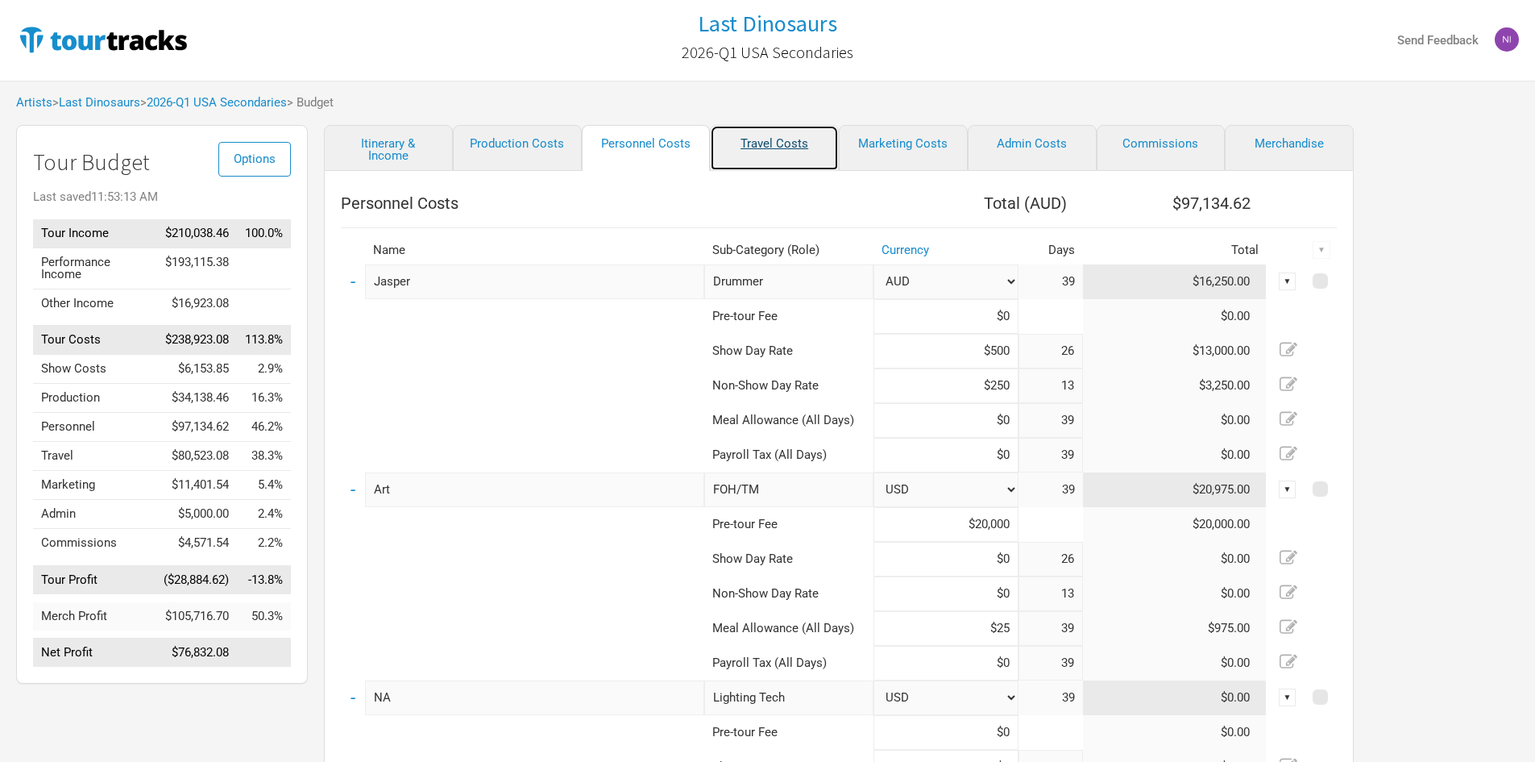
click at [756, 147] on link "Travel Costs" at bounding box center [774, 148] width 129 height 46
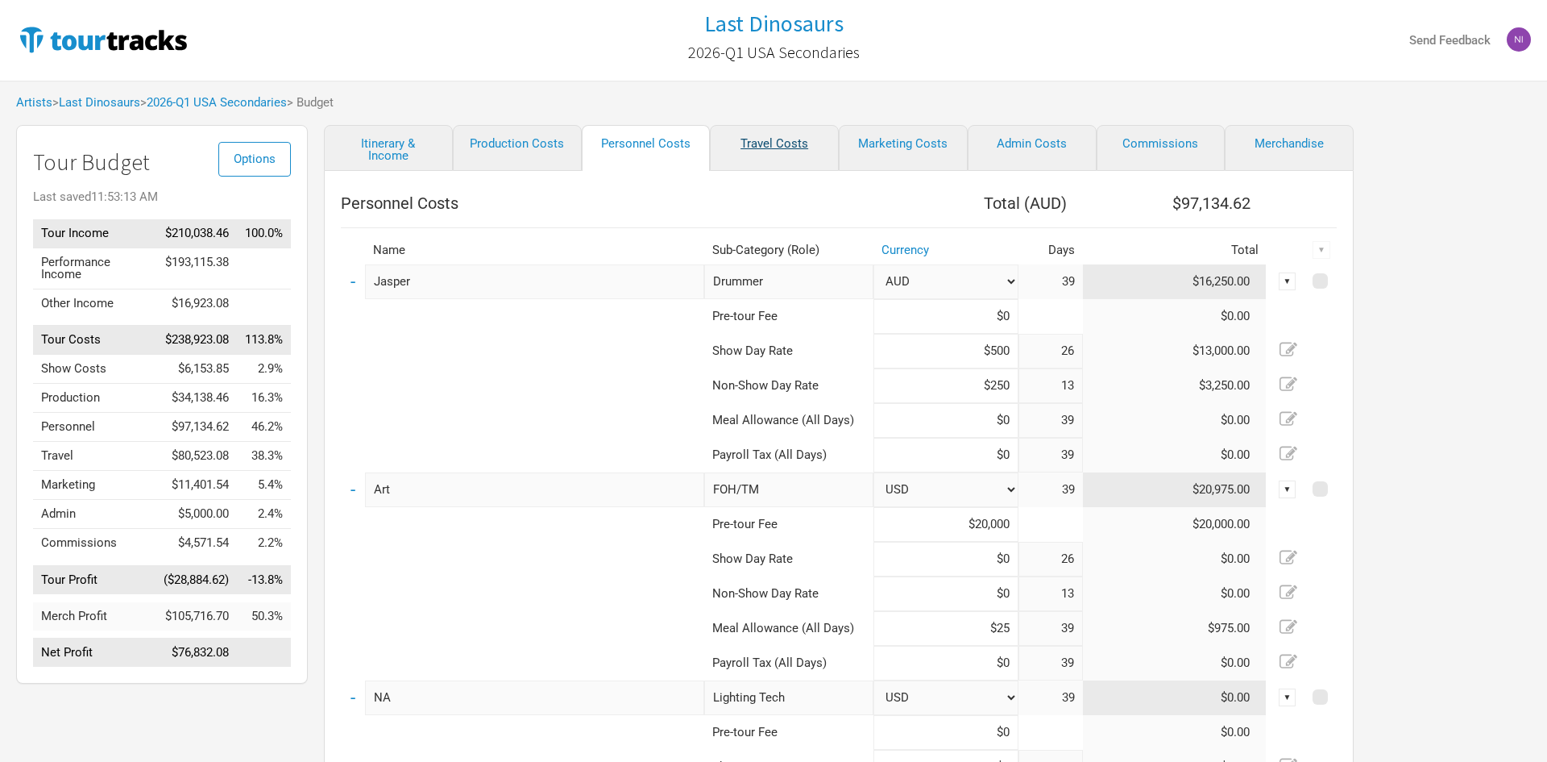
select select "USD"
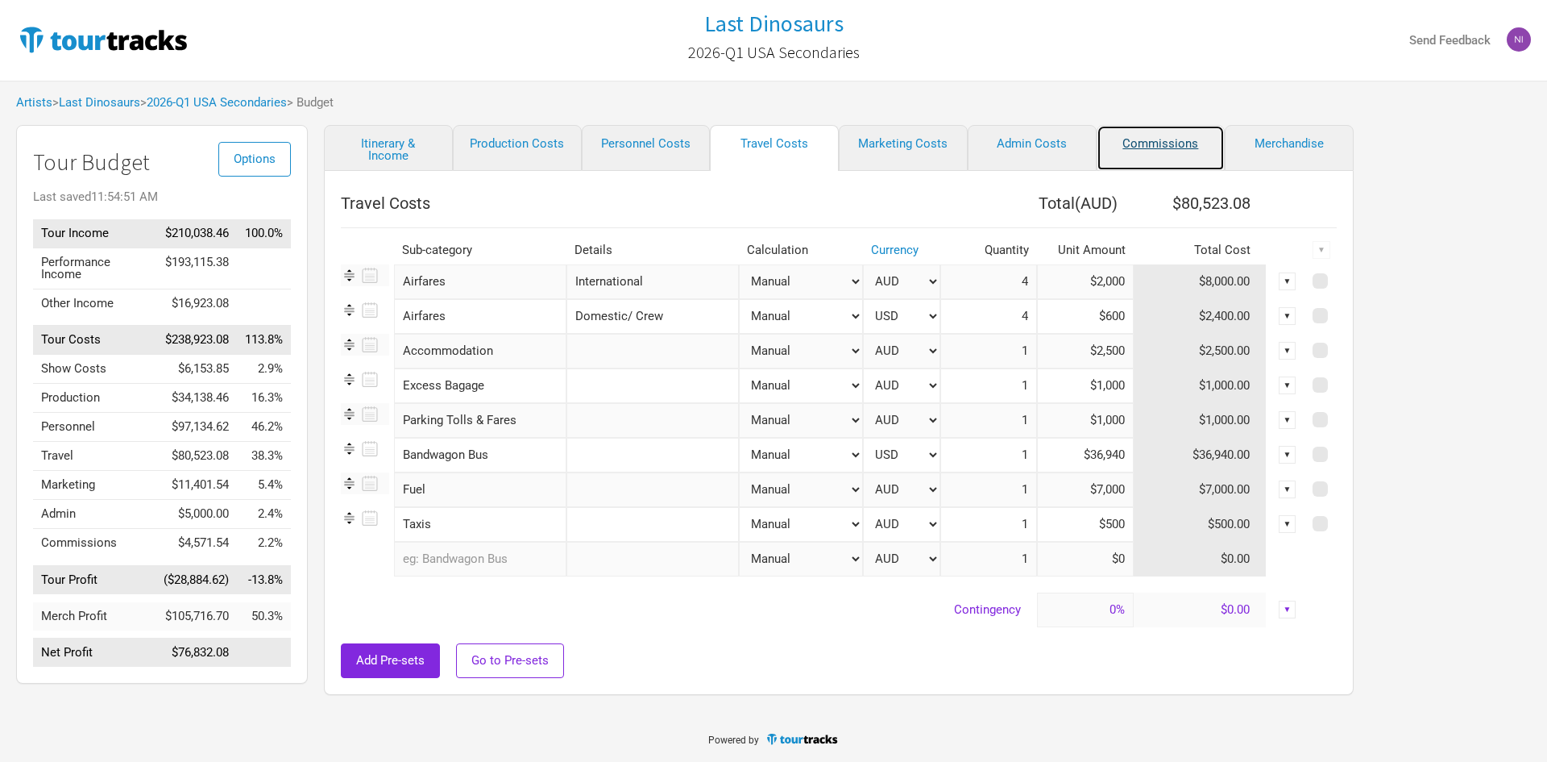
click at [1185, 147] on link "Commissions" at bounding box center [1161, 148] width 129 height 46
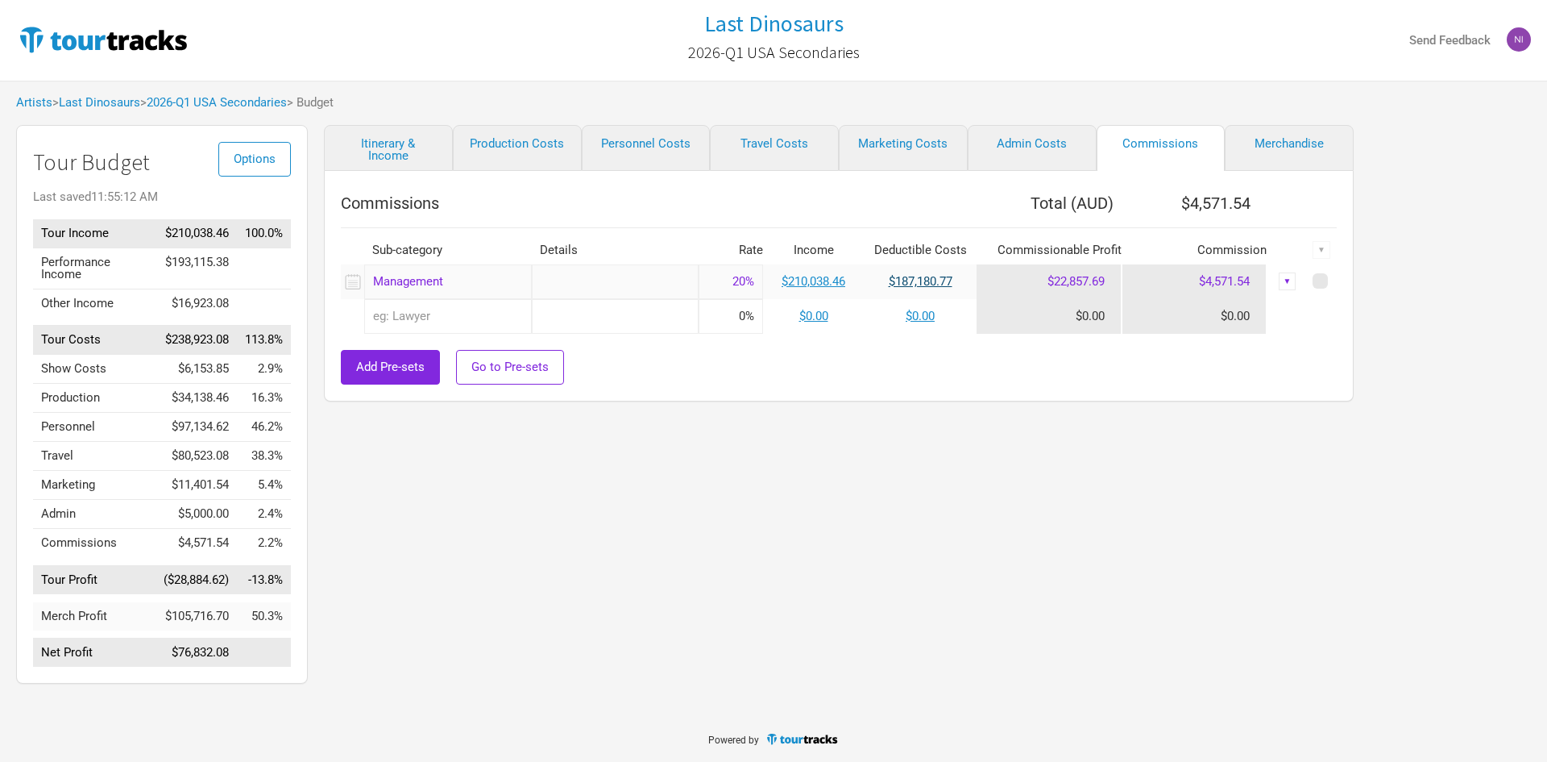
click at [939, 288] on link "$187,180.77" at bounding box center [921, 281] width 64 height 15
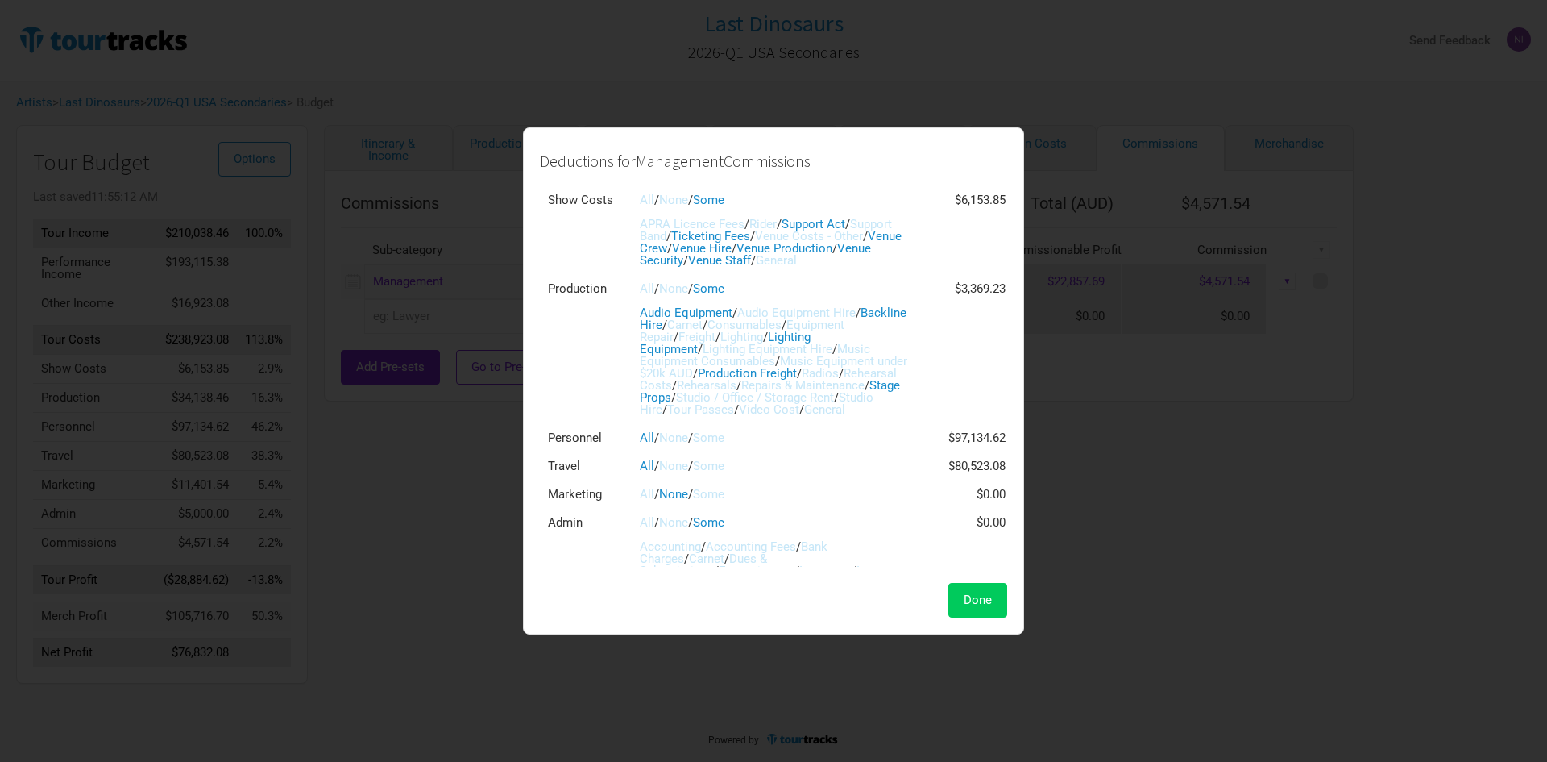
click at [973, 592] on button "Done" at bounding box center [978, 600] width 59 height 35
